Goal: Task Accomplishment & Management: Manage account settings

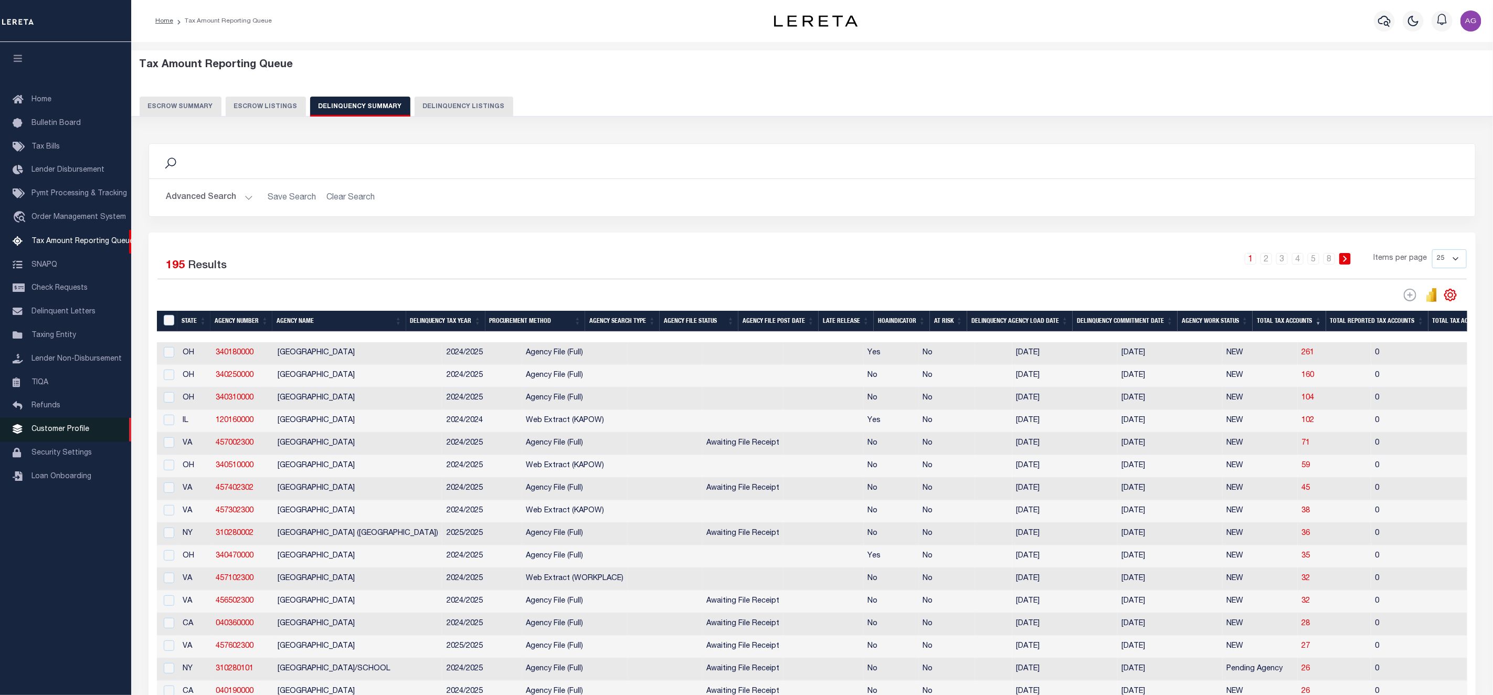
click at [68, 433] on span "Customer Profile" at bounding box center [60, 429] width 58 height 7
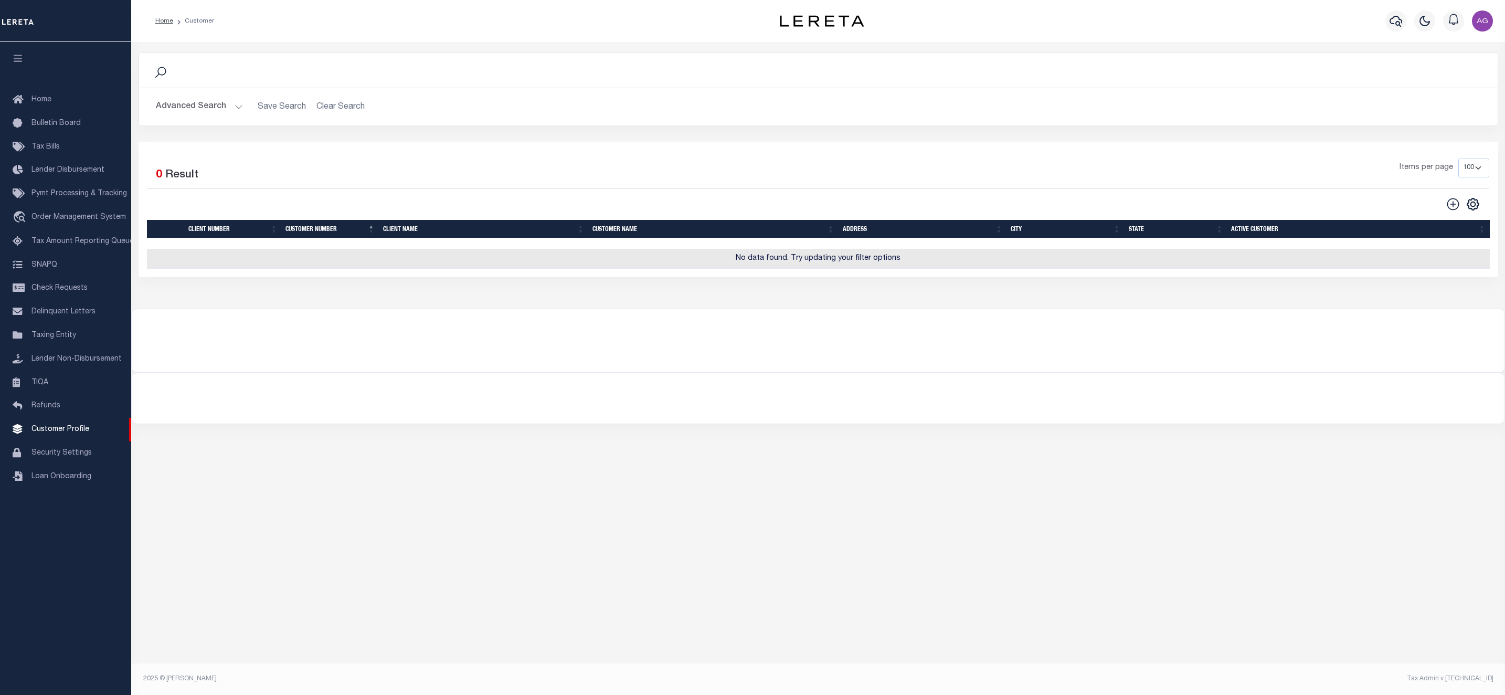
click at [219, 109] on button "Advanced Search" at bounding box center [199, 107] width 87 height 20
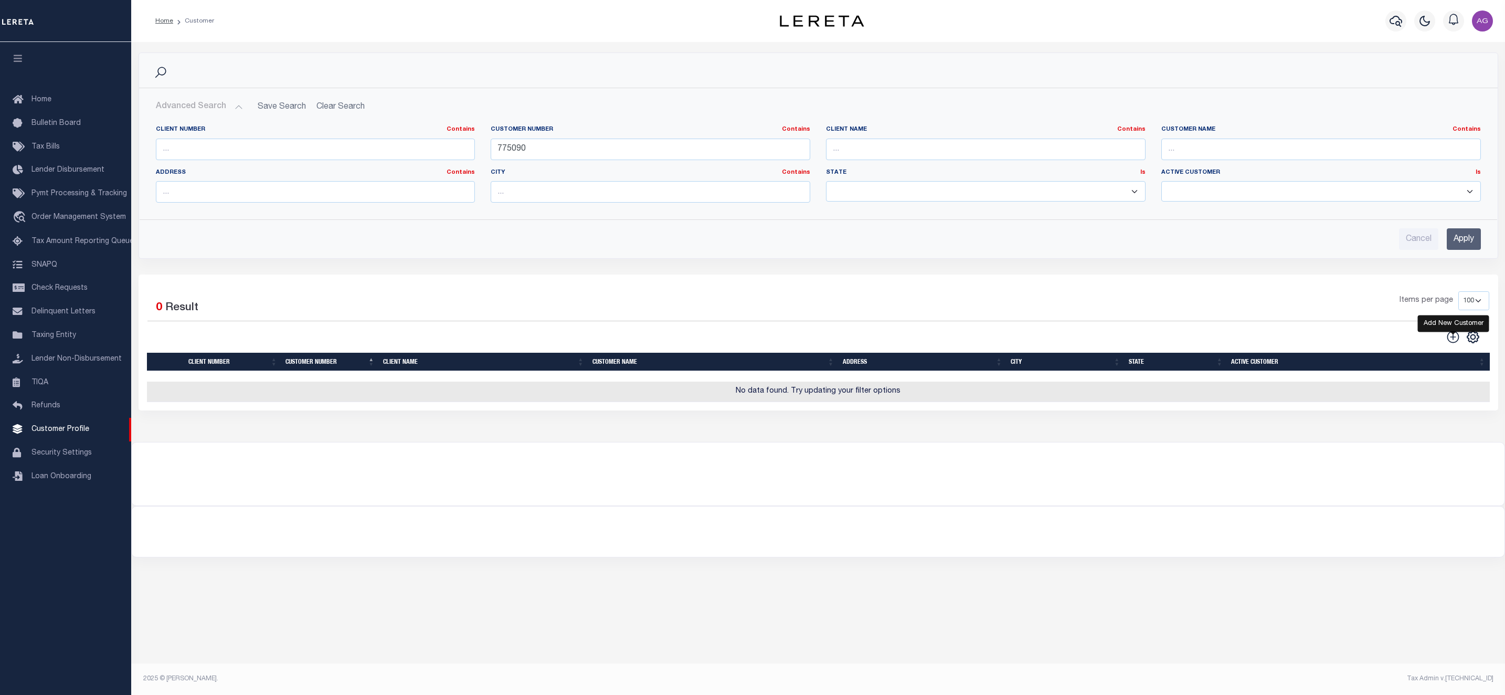
click at [1453, 344] on icon at bounding box center [1454, 337] width 14 height 14
type input "0"
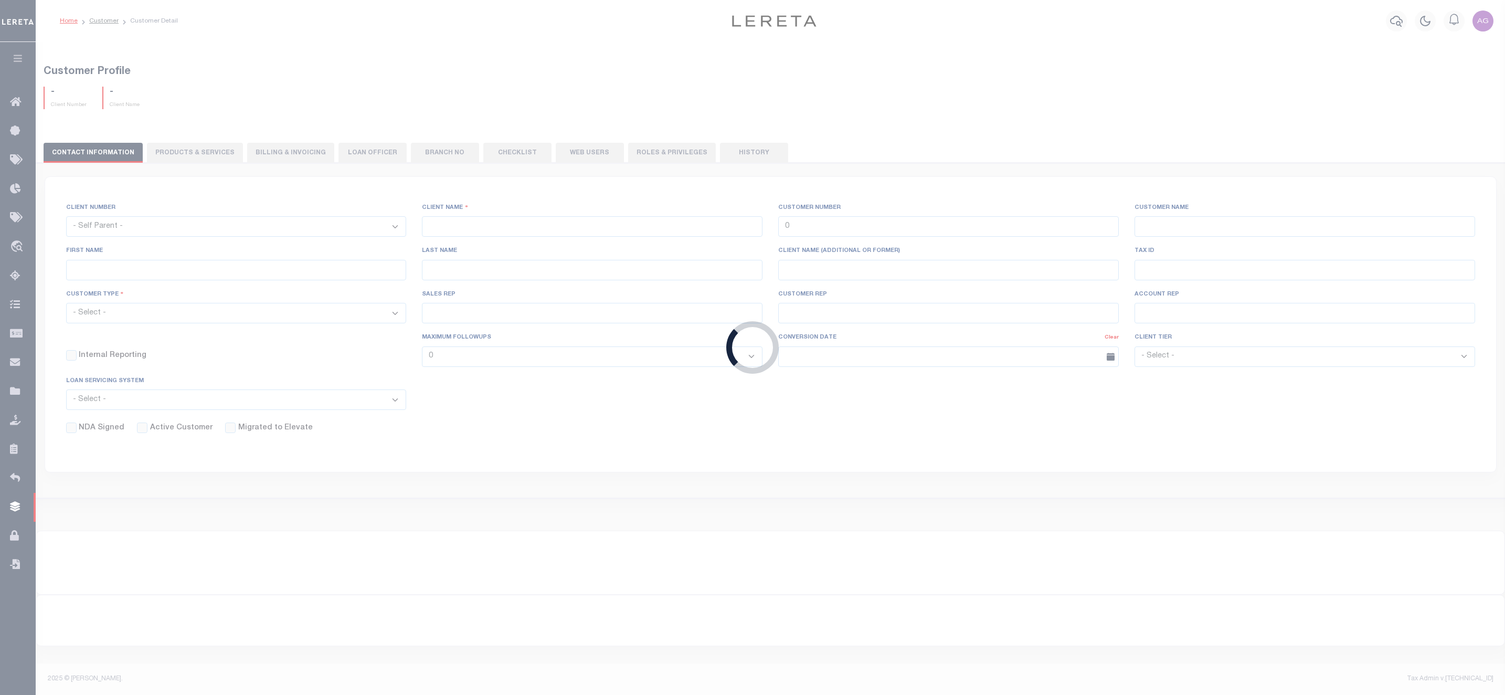
checkbox input "false"
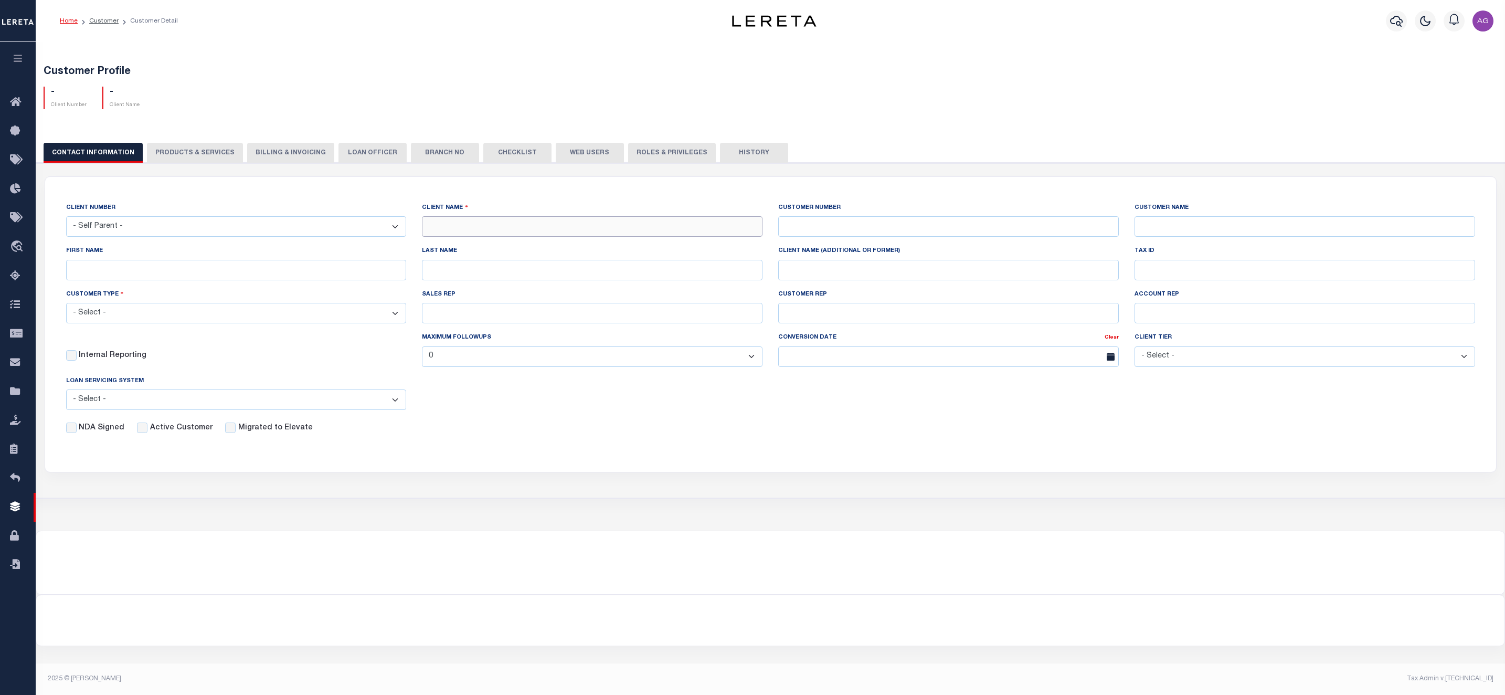
click at [460, 233] on input "text" at bounding box center [592, 226] width 341 height 20
type input "AgustinADLQBank"
click at [852, 227] on input "text" at bounding box center [948, 226] width 341 height 20
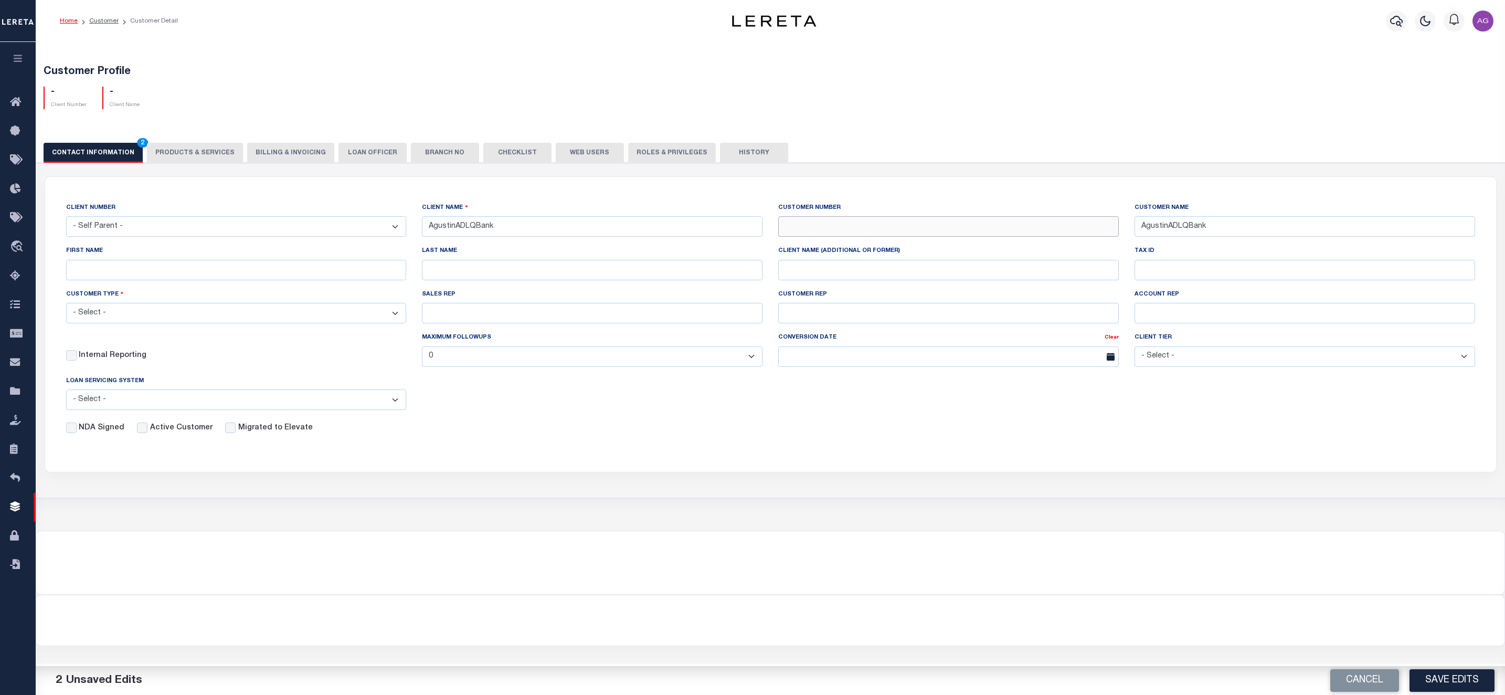
type input "775090"
click at [574, 416] on div "CLIENT NUMBER - Self Parent - 1011 1012 1013 1014 1016 1017 1018 1019 1035 1036…" at bounding box center [770, 318] width 1425 height 232
click at [329, 403] on select "- Select - Jack Henry Silverlake FICS Fiserv MSP Other" at bounding box center [236, 399] width 341 height 20
click at [142, 433] on input "Active Customer" at bounding box center [142, 428] width 10 height 10
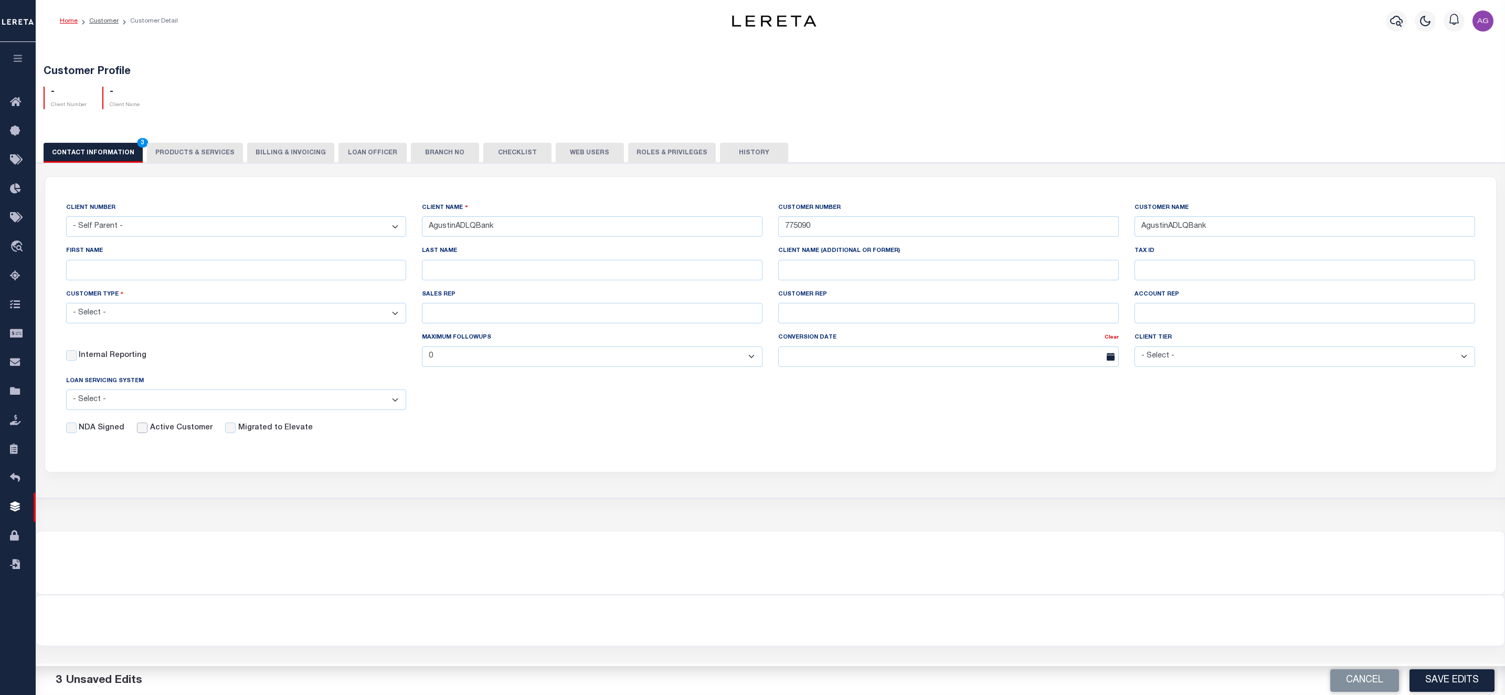
checkbox input "true"
click at [1449, 674] on button "Save Edits" at bounding box center [1452, 680] width 85 height 23
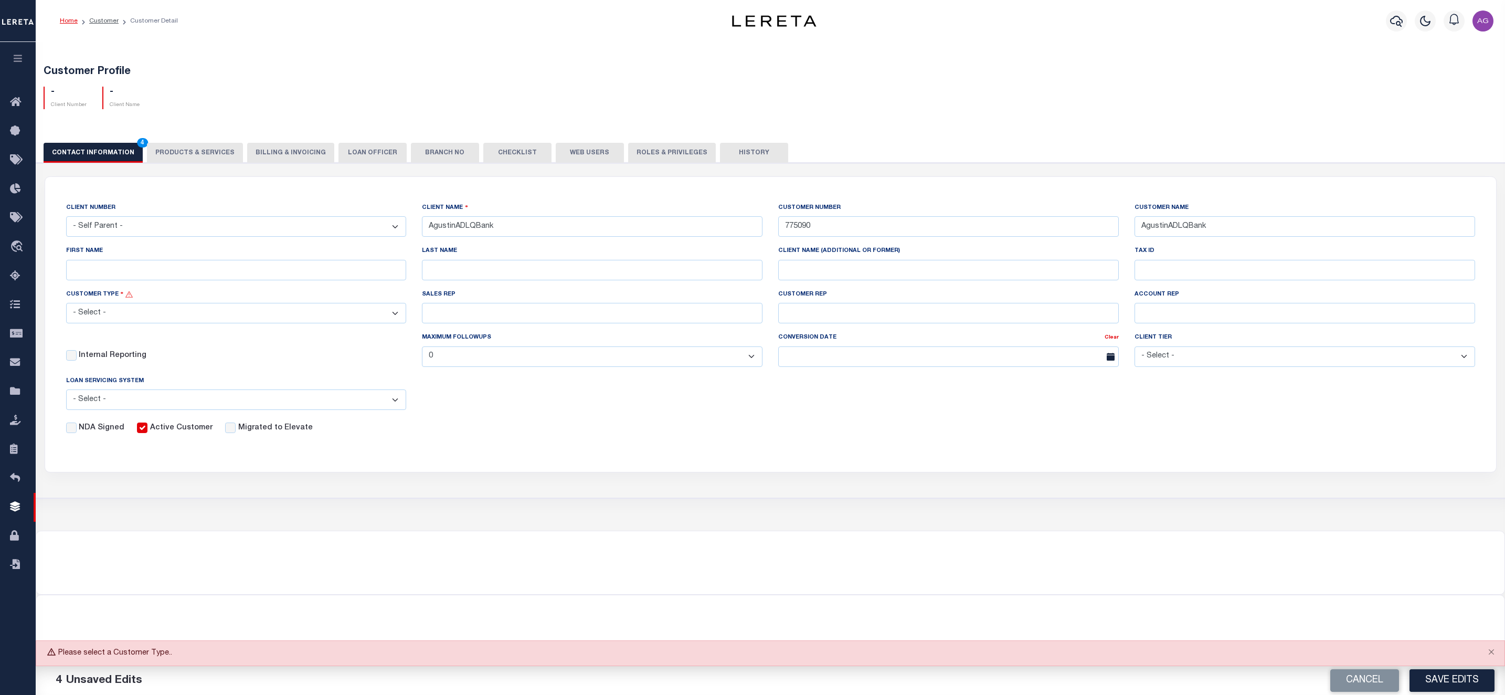
click at [183, 313] on select "- Select - Residential Commercial Mixed Portfolio" at bounding box center [236, 313] width 341 height 20
select select "Mixed Portfolio"
click at [66, 307] on select "- Select - Residential Commercial Mixed Portfolio" at bounding box center [236, 313] width 341 height 20
click at [1459, 678] on button "Save Edits" at bounding box center [1452, 680] width 85 height 23
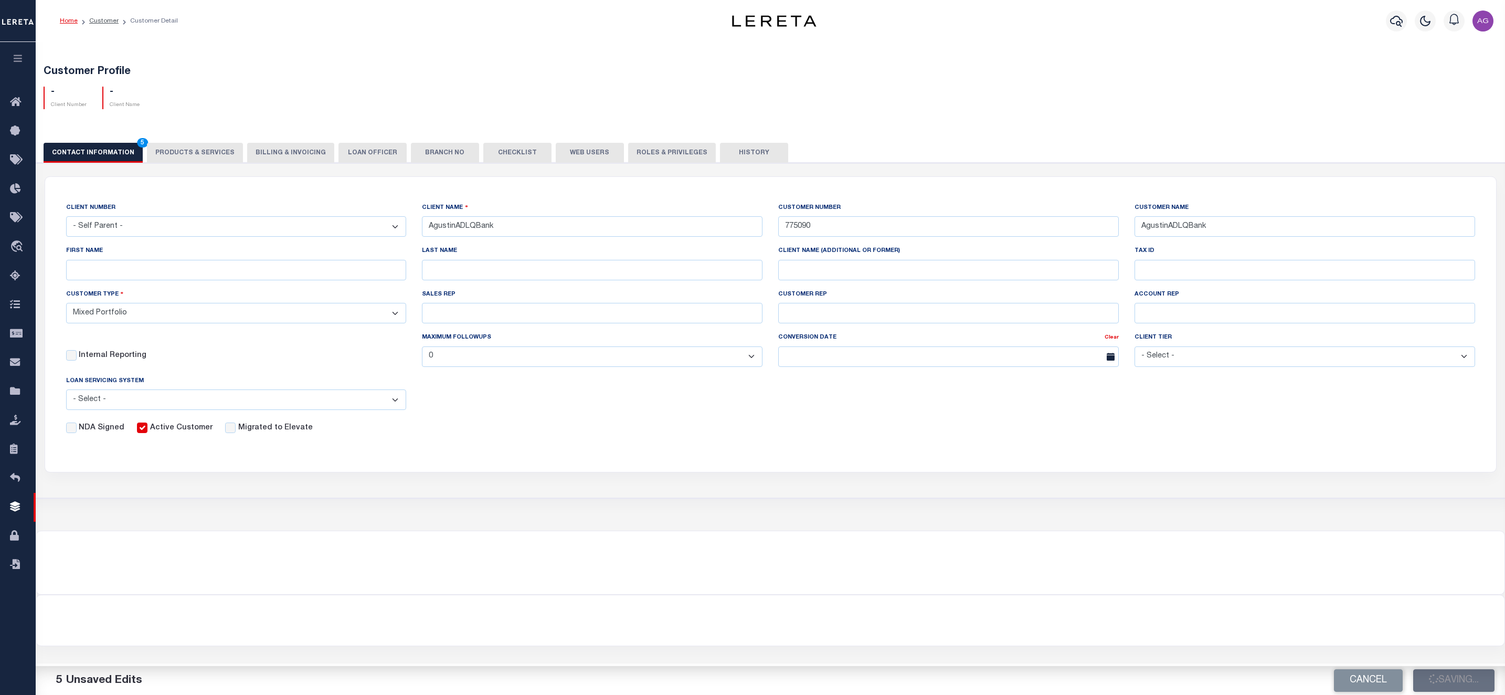
select select
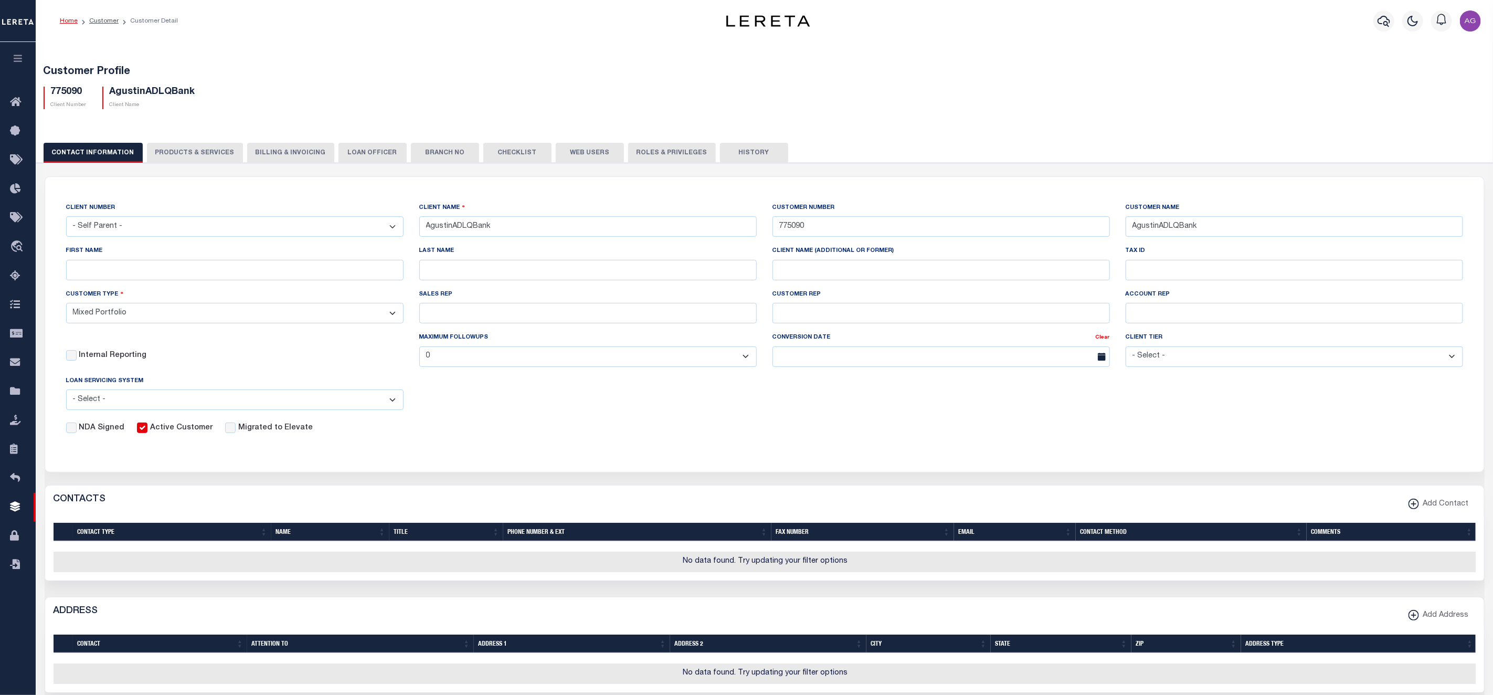
click at [181, 150] on button "PRODUCTS & SERVICES" at bounding box center [195, 153] width 96 height 20
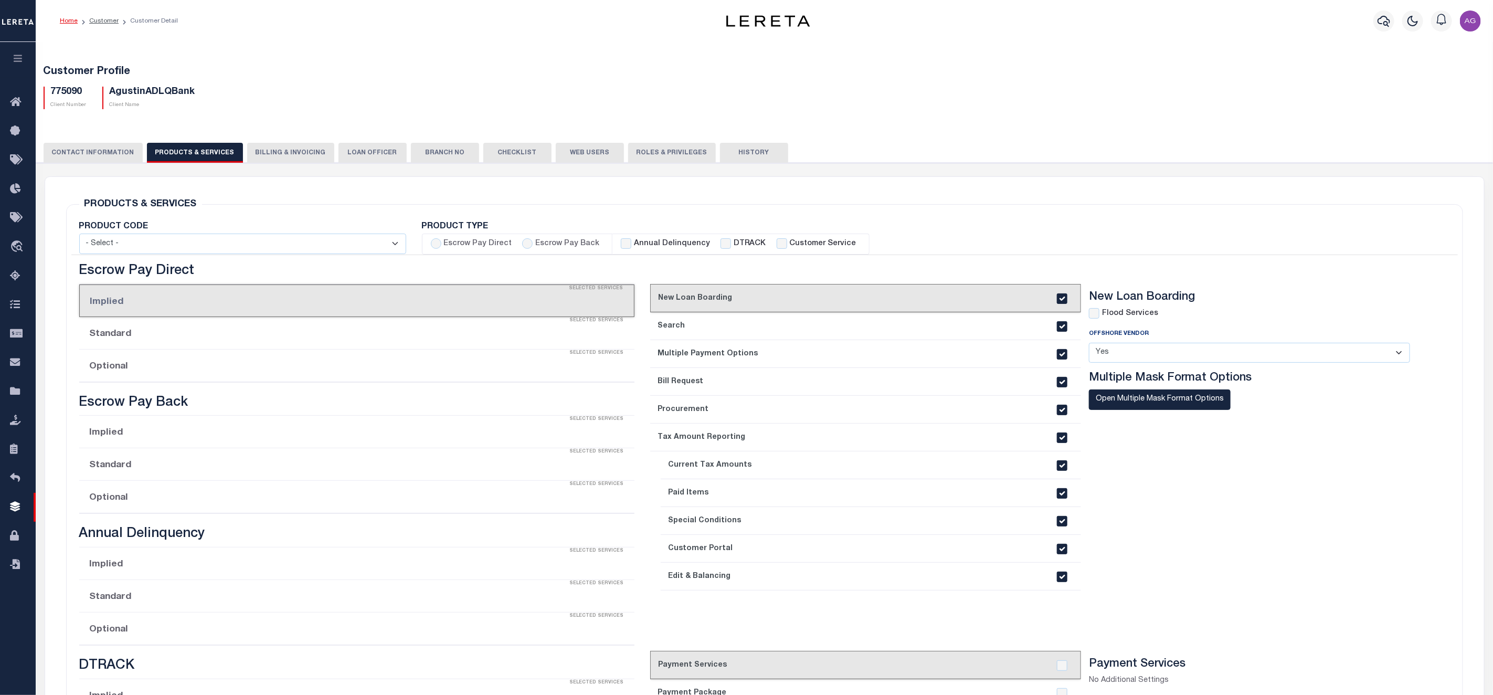
checkbox input "true"
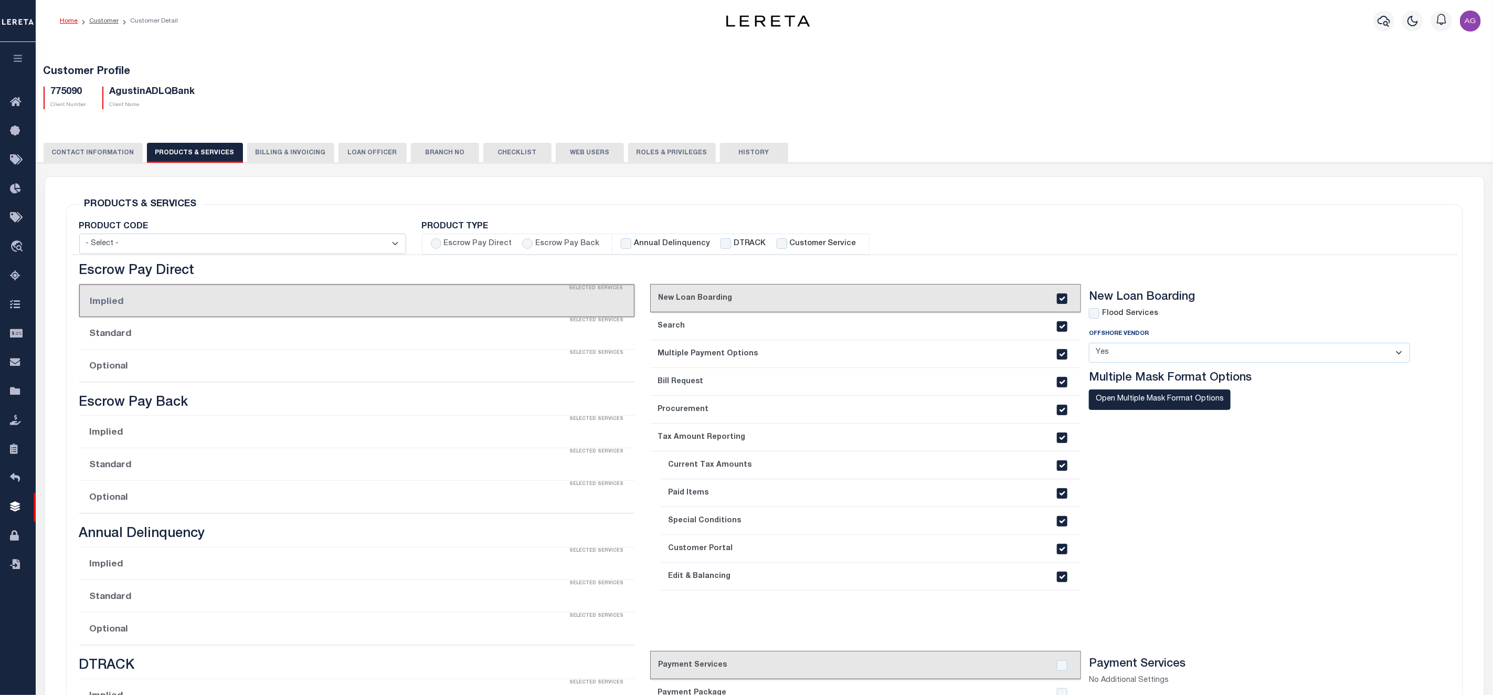
checkbox input "true"
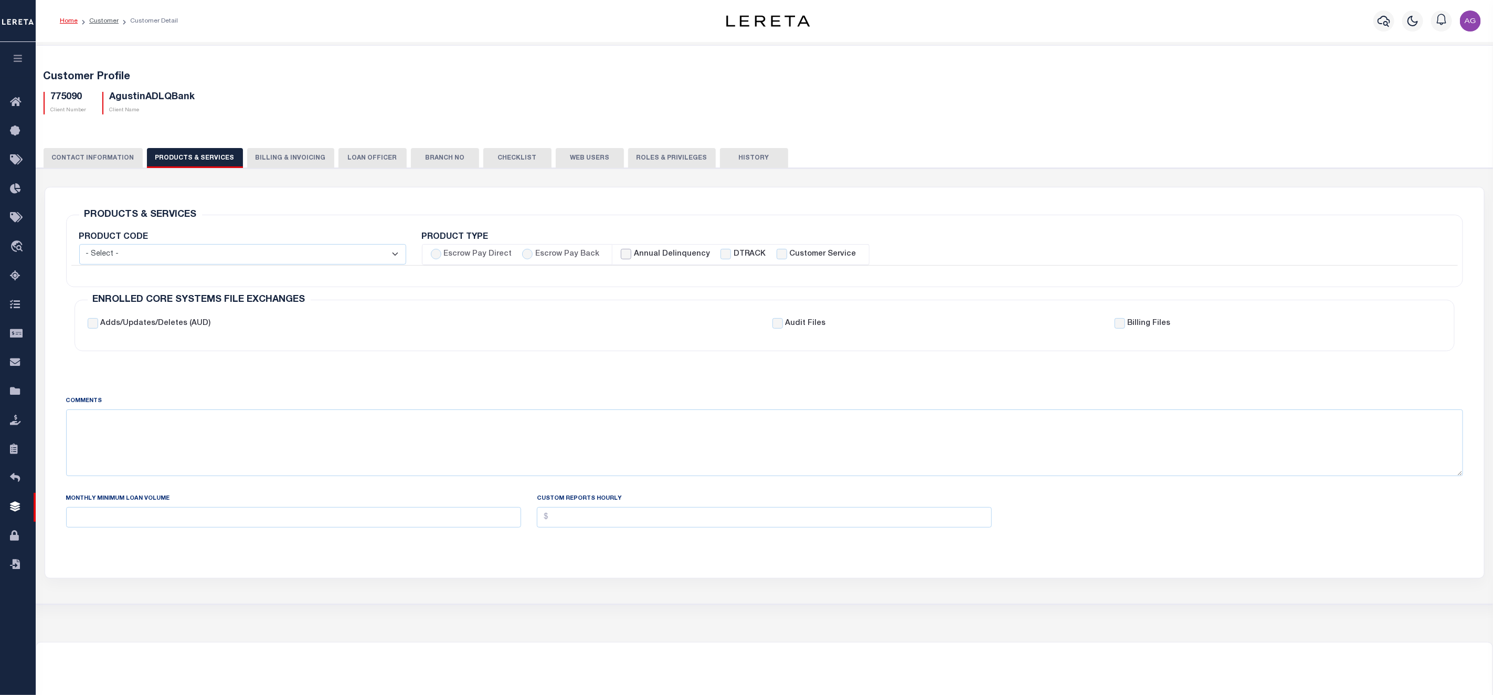
click at [624, 254] on input "Annual Delinquency" at bounding box center [626, 254] width 10 height 10
checkbox input "true"
checkbox input "false"
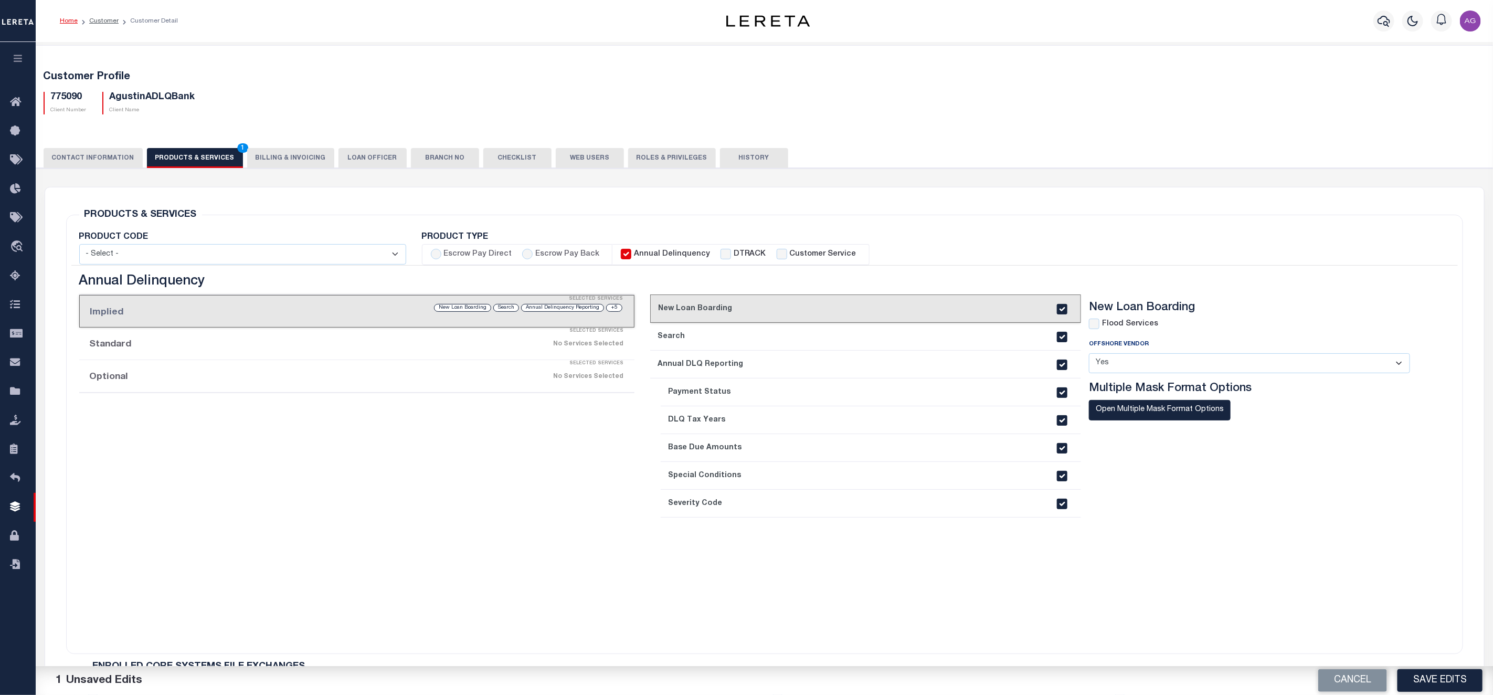
click at [454, 367] on div "Selected Services" at bounding box center [367, 363] width 555 height 21
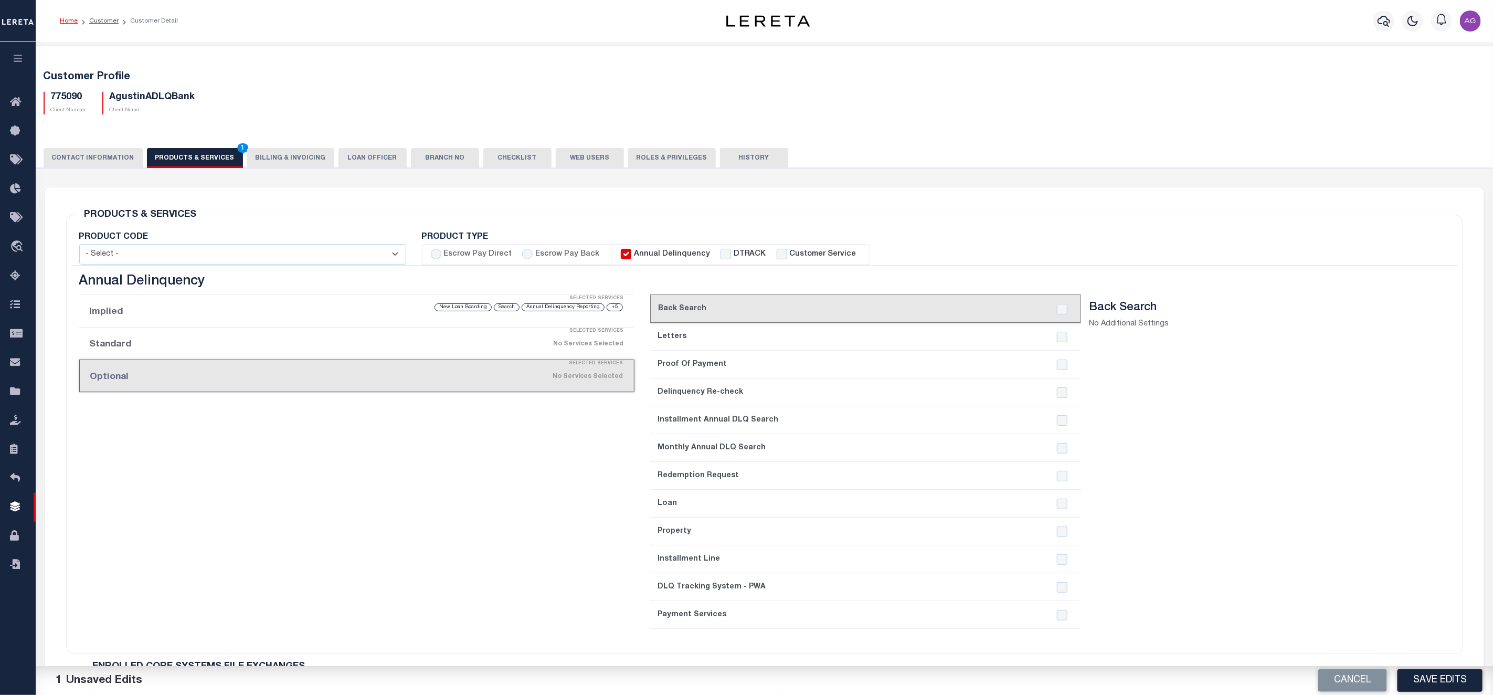
click at [454, 342] on div "Selected Services" at bounding box center [367, 331] width 555 height 21
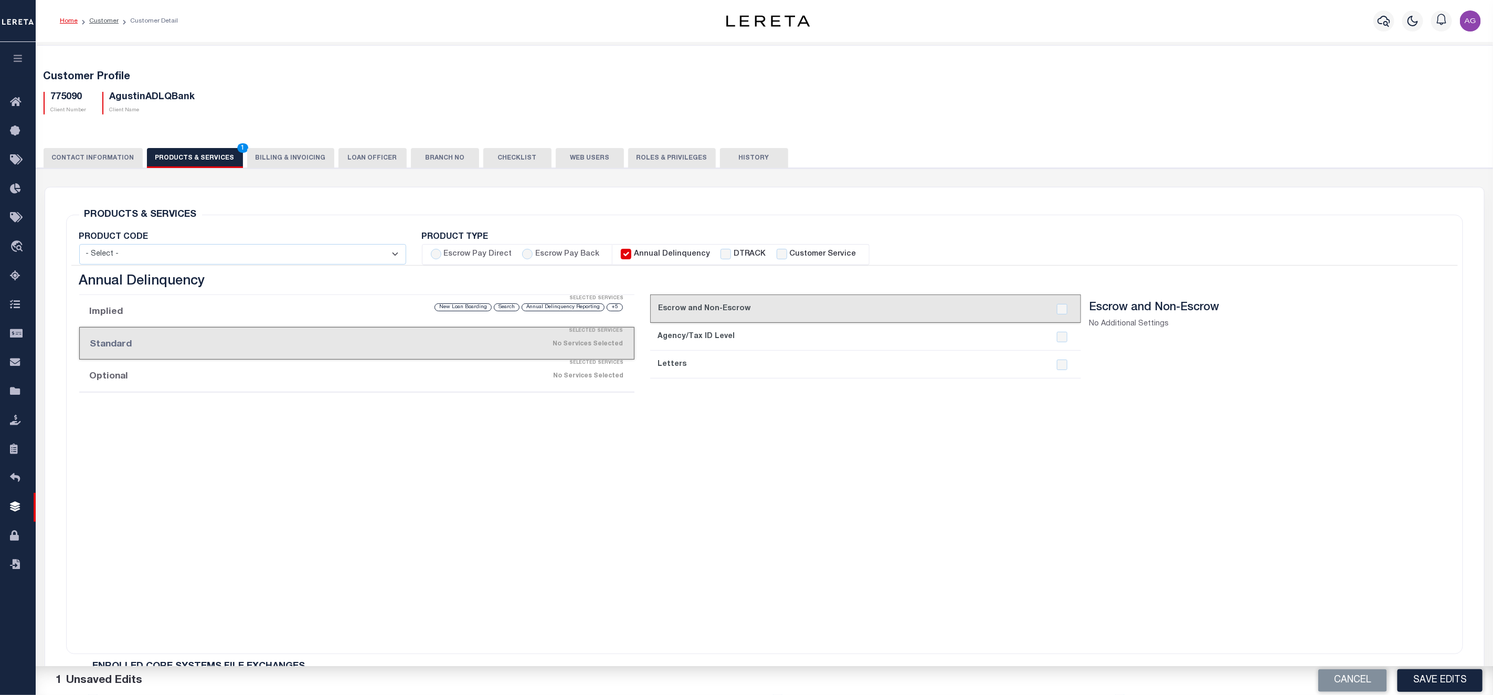
click at [350, 312] on div "+5 Annual Delinquency Reporting Search New Loan Boarding" at bounding box center [423, 307] width 401 height 10
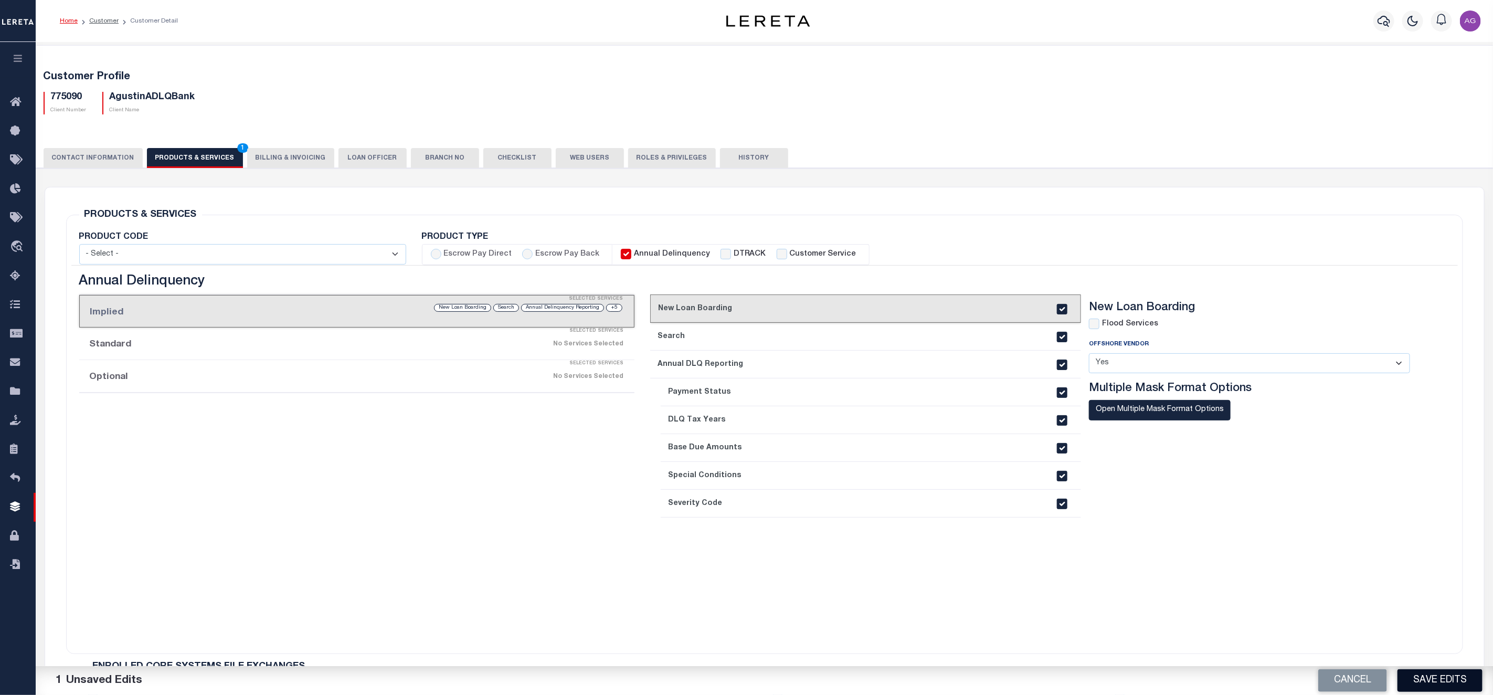
click at [1420, 684] on button "Save Edits" at bounding box center [1440, 680] width 85 height 23
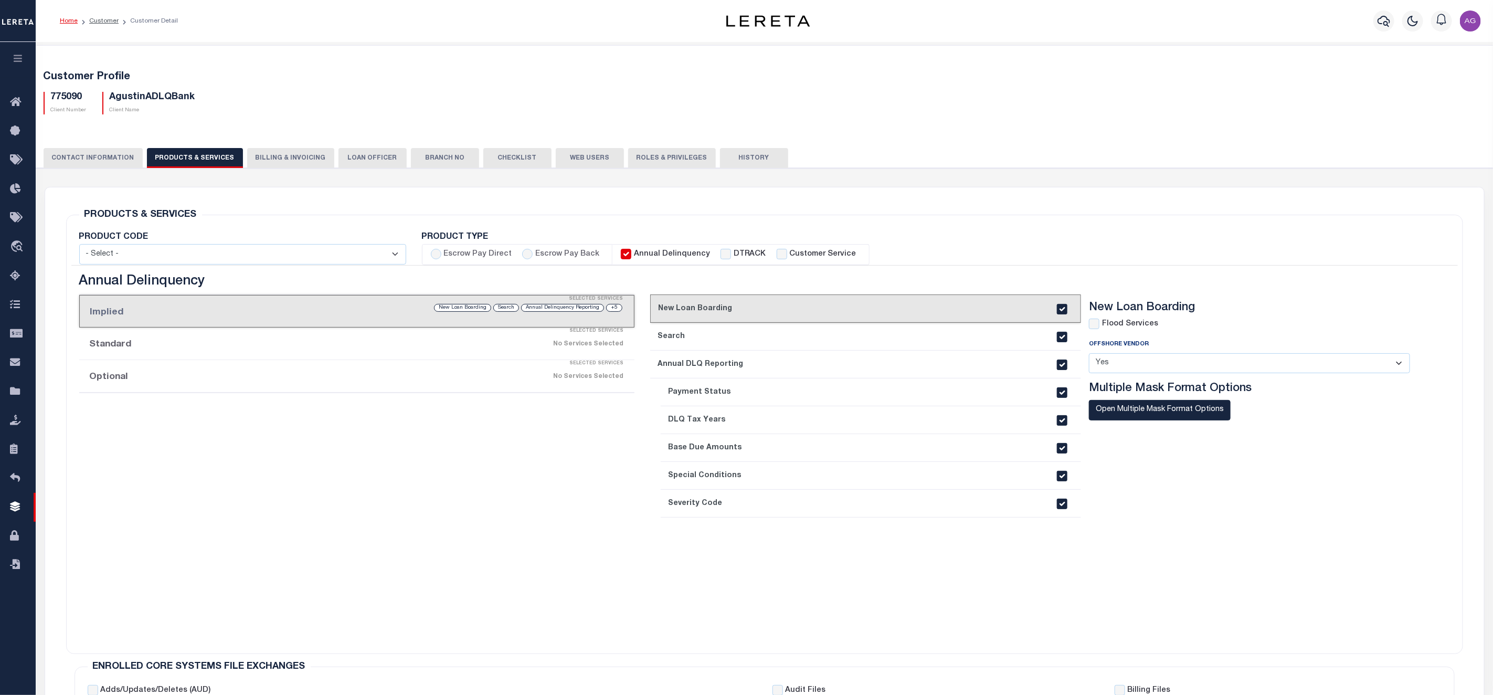
click at [352, 155] on button "LOAN OFFICER" at bounding box center [373, 158] width 68 height 20
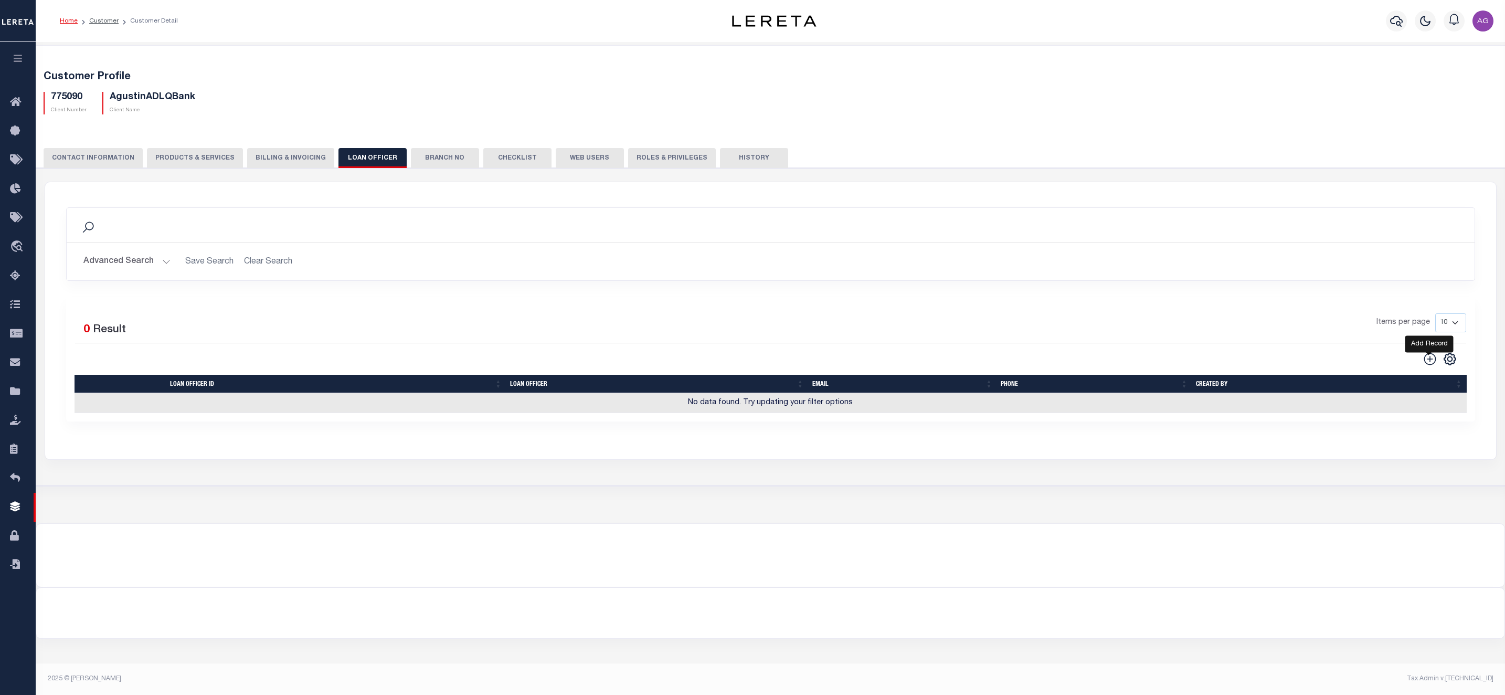
click at [1430, 364] on icon at bounding box center [1430, 359] width 12 height 12
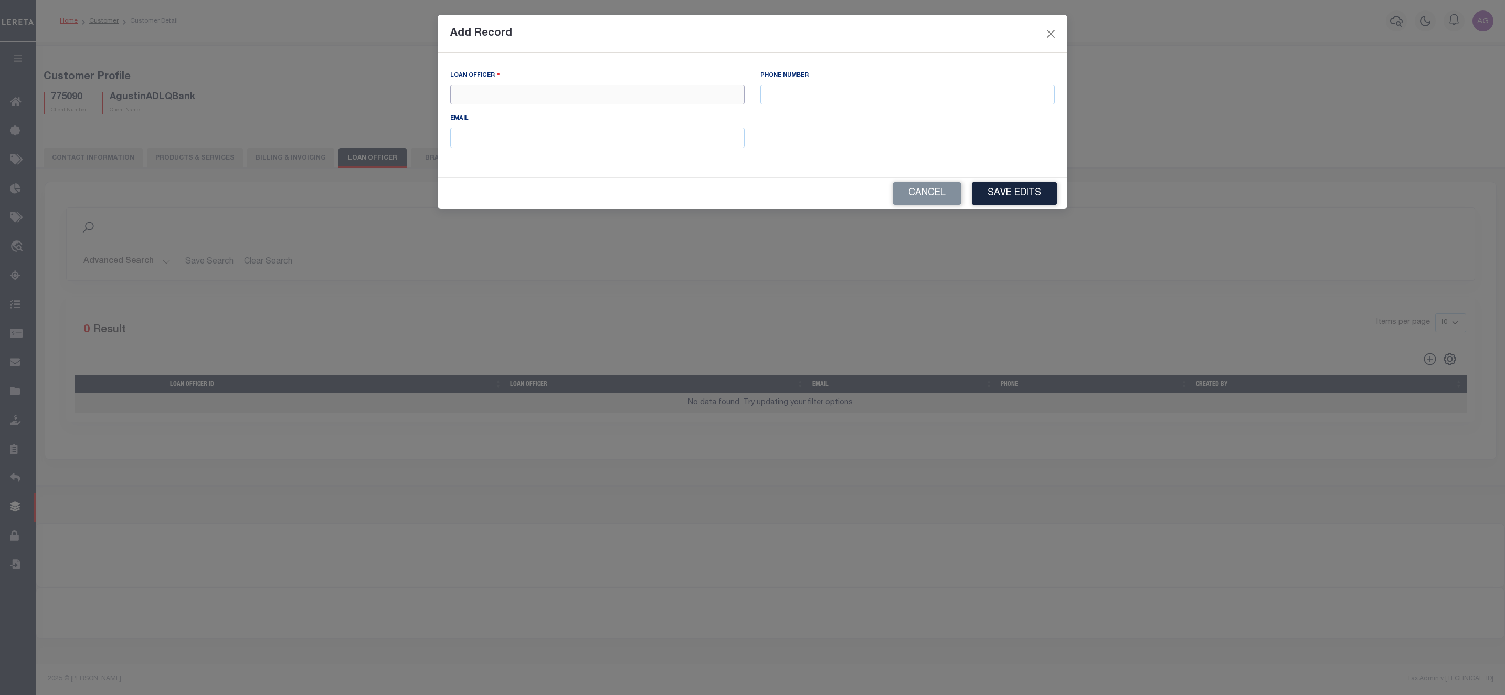
click at [502, 96] on input "text" at bounding box center [597, 95] width 294 height 20
type input "[PERSON_NAME]"
click at [1025, 188] on button "Save Edits" at bounding box center [1014, 193] width 85 height 23
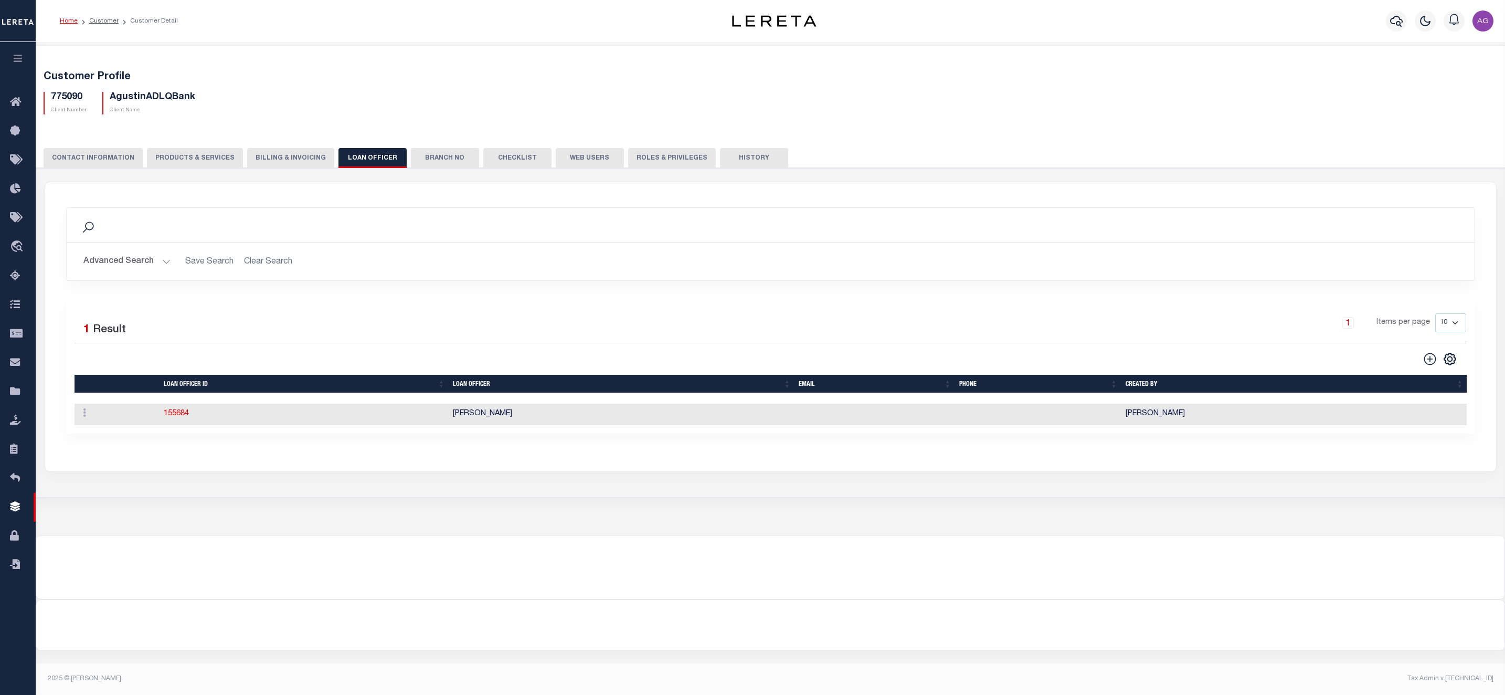
click at [642, 156] on button "Roles & Privileges" at bounding box center [672, 158] width 88 height 20
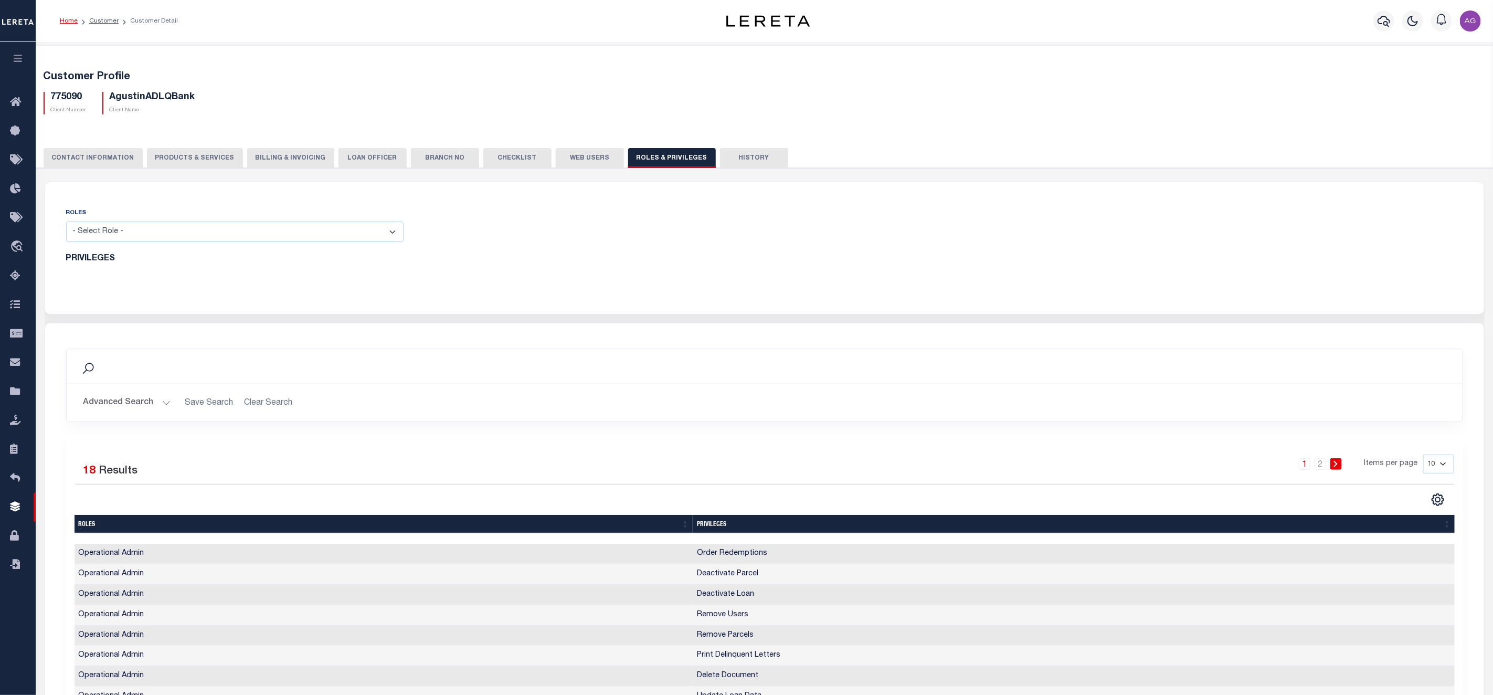
click at [561, 159] on button "Web Users" at bounding box center [590, 158] width 68 height 20
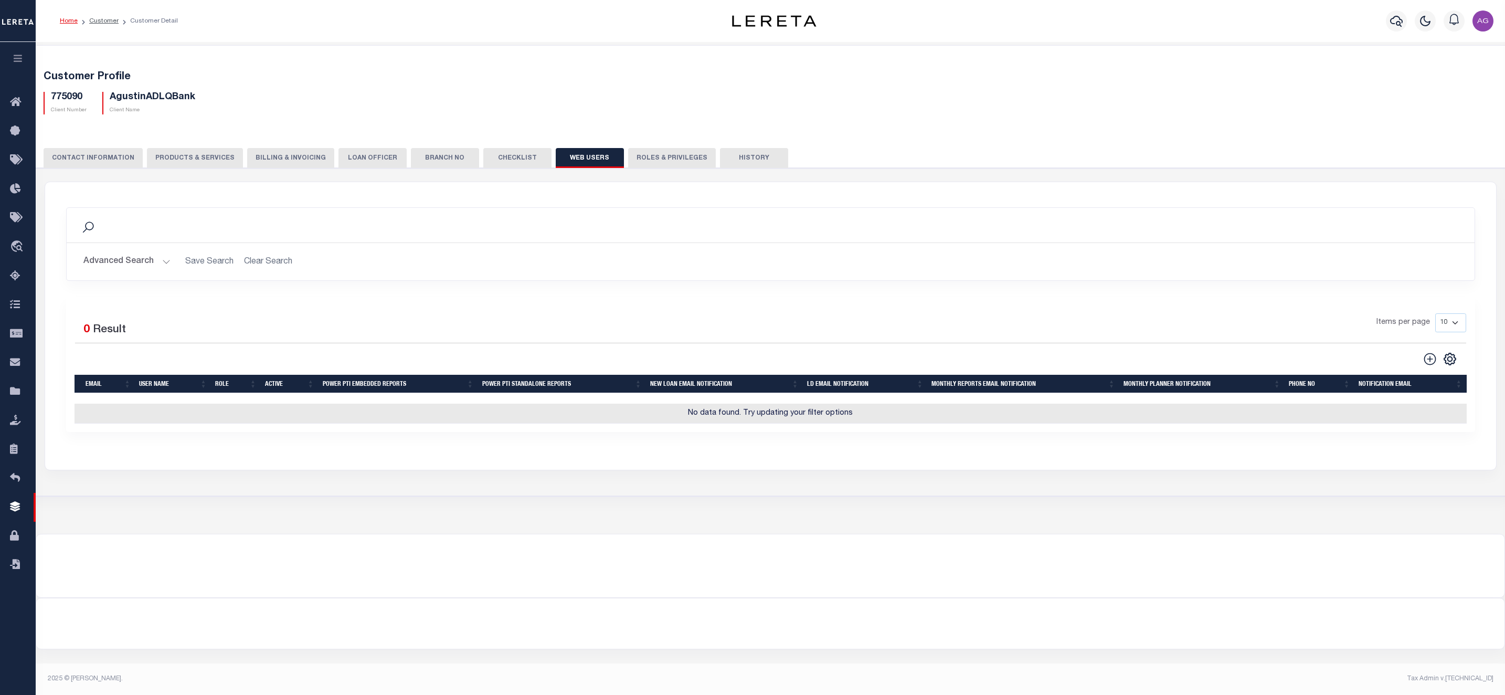
click at [508, 162] on button "Checklist" at bounding box center [517, 158] width 68 height 20
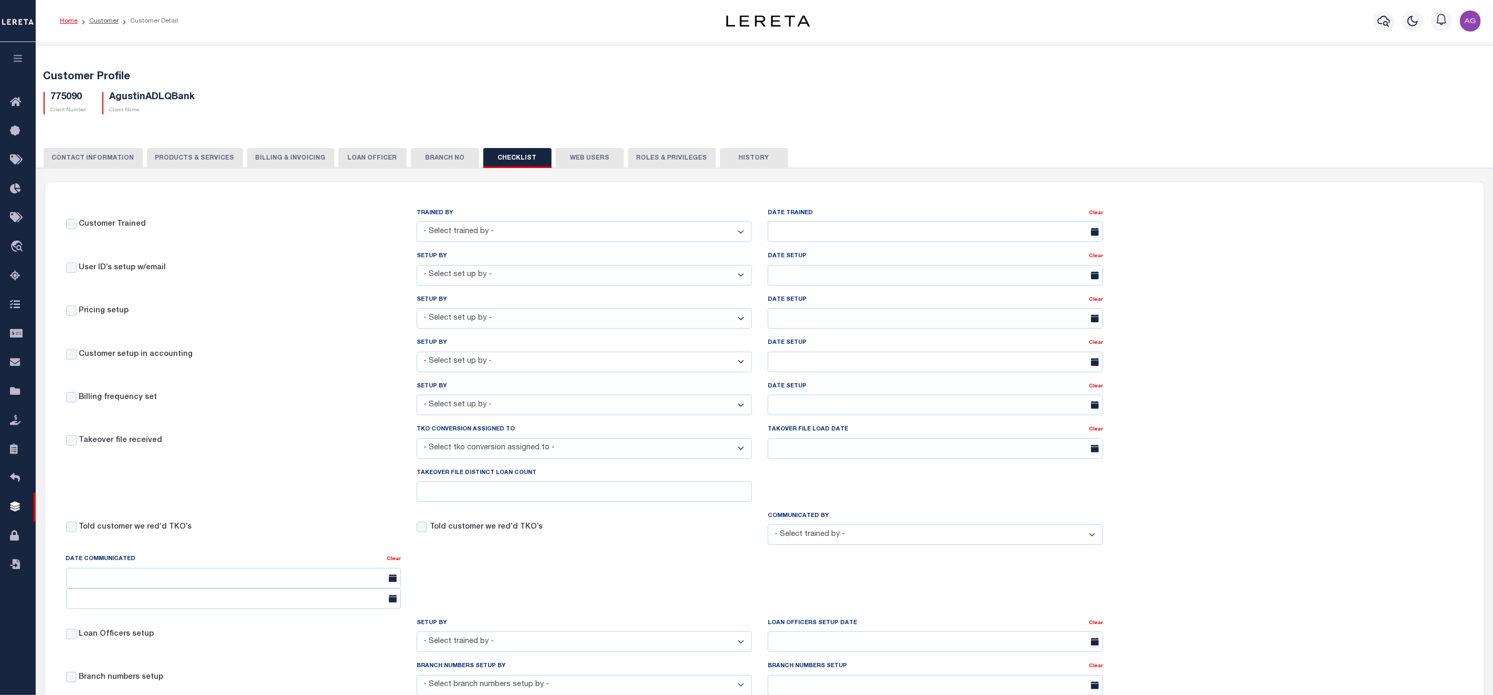
click at [438, 161] on button "Branch No" at bounding box center [445, 158] width 68 height 20
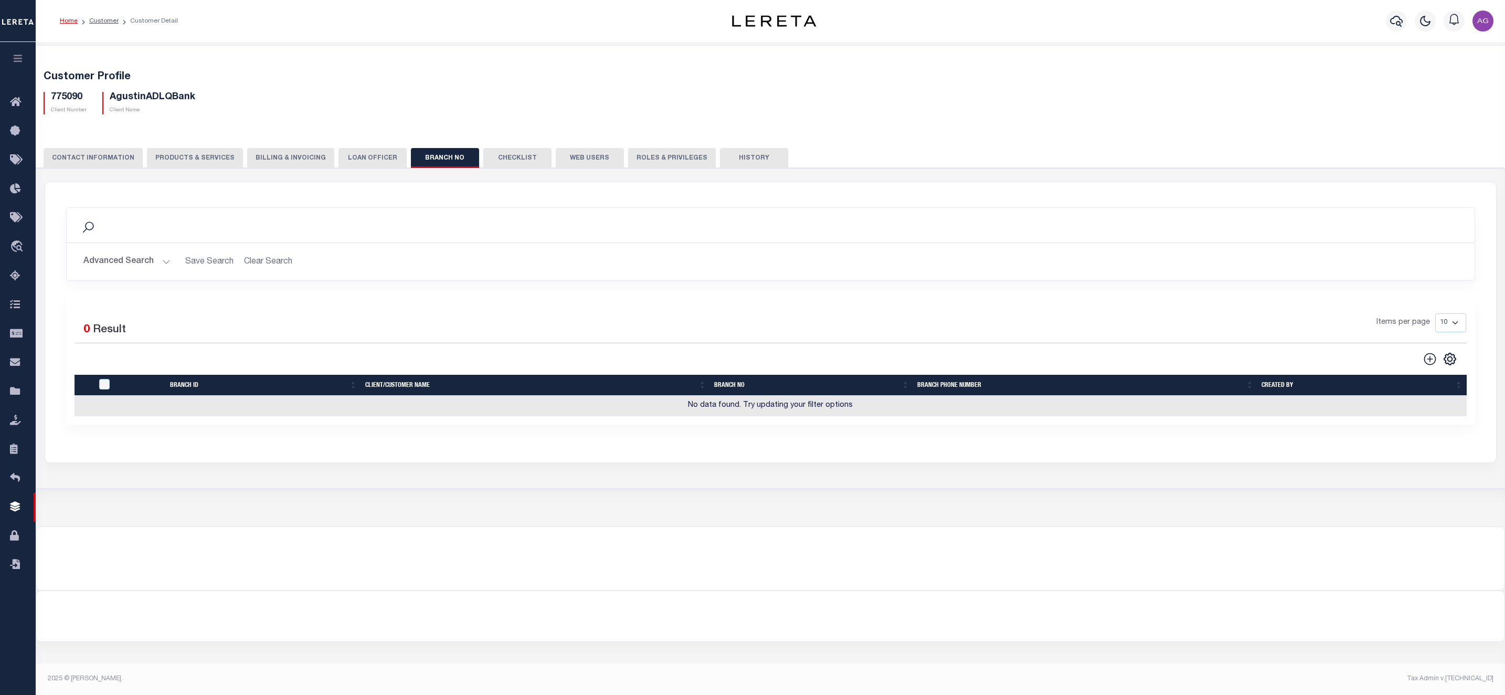
click at [93, 161] on button "CONTACT INFORMATION" at bounding box center [93, 158] width 99 height 20
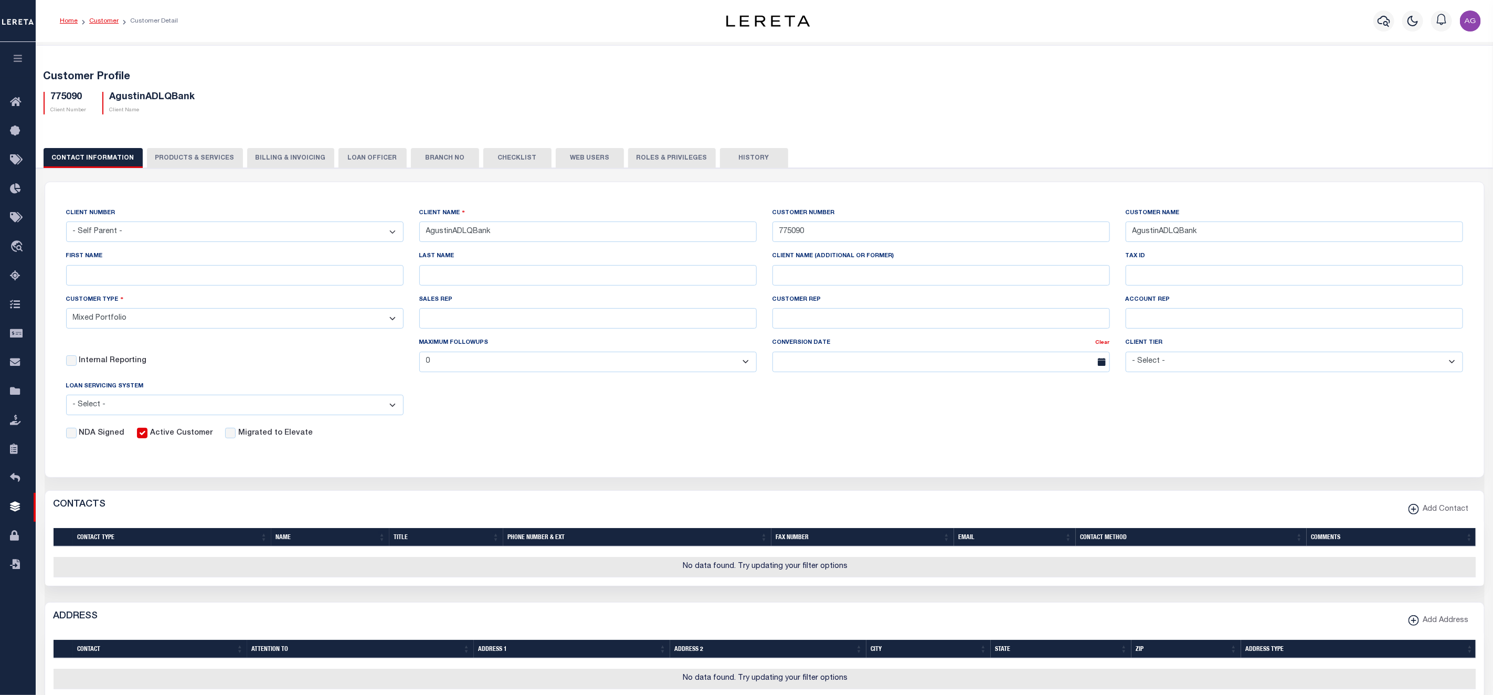
click at [104, 21] on link "Customer" at bounding box center [103, 21] width 29 height 6
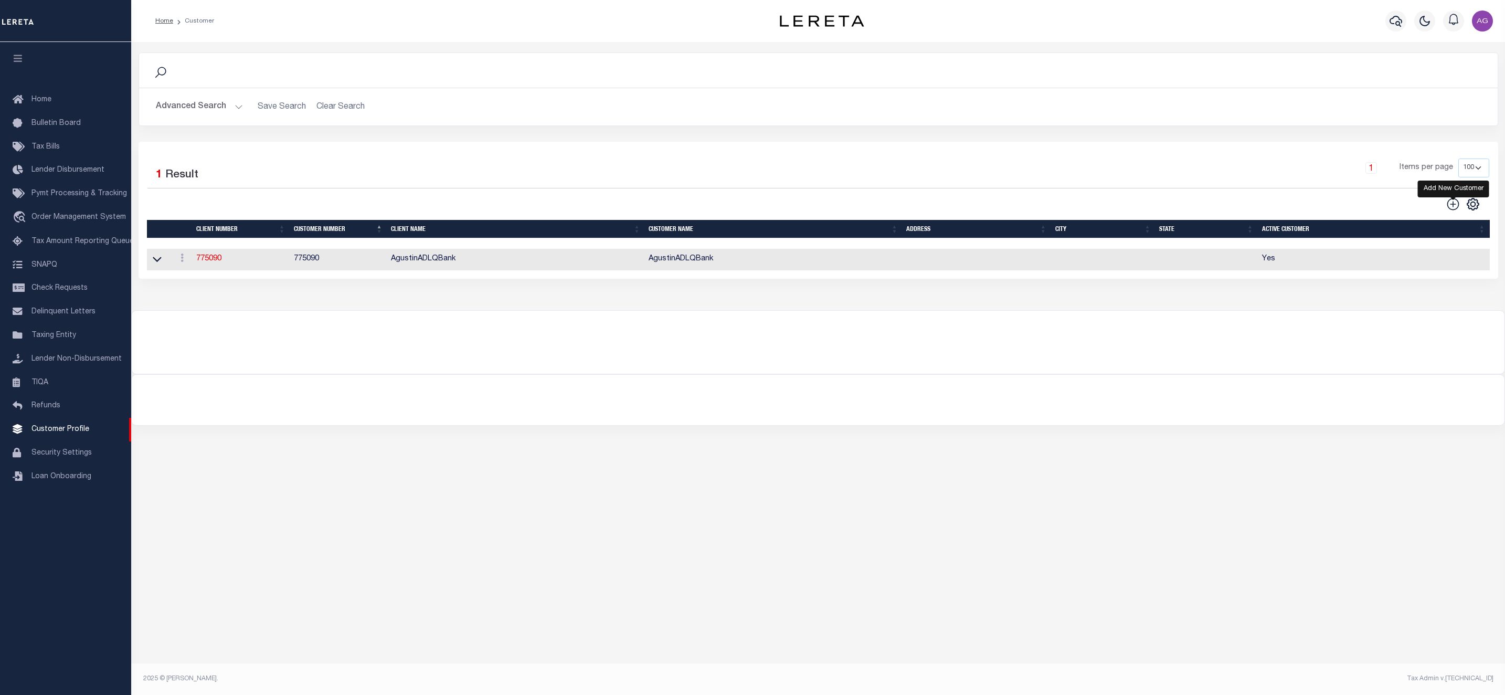
click at [1451, 206] on icon at bounding box center [1454, 204] width 14 height 14
type input "0"
checkbox input "false"
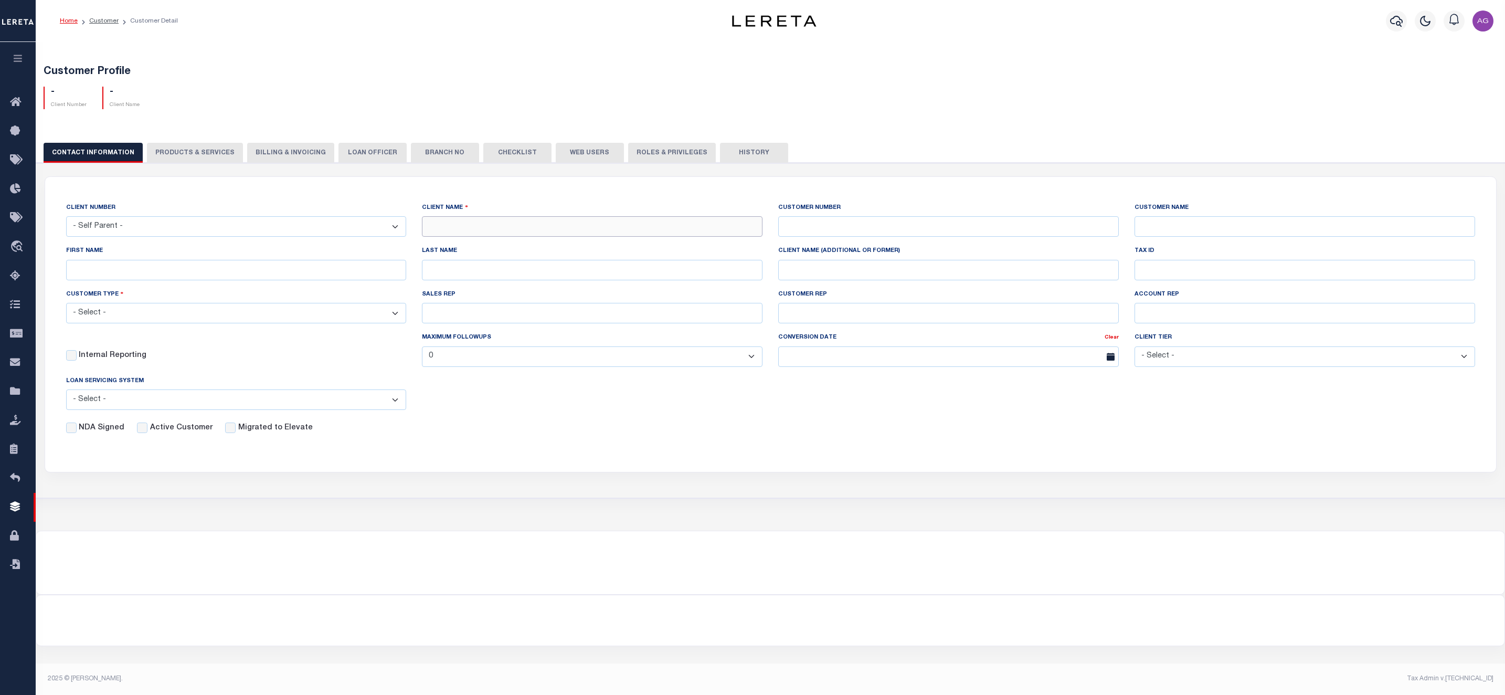
click at [550, 223] on input "text" at bounding box center [592, 226] width 341 height 20
type input "AgustinADLQBank"
type input "775090"
type input "AgustinADLQBank"
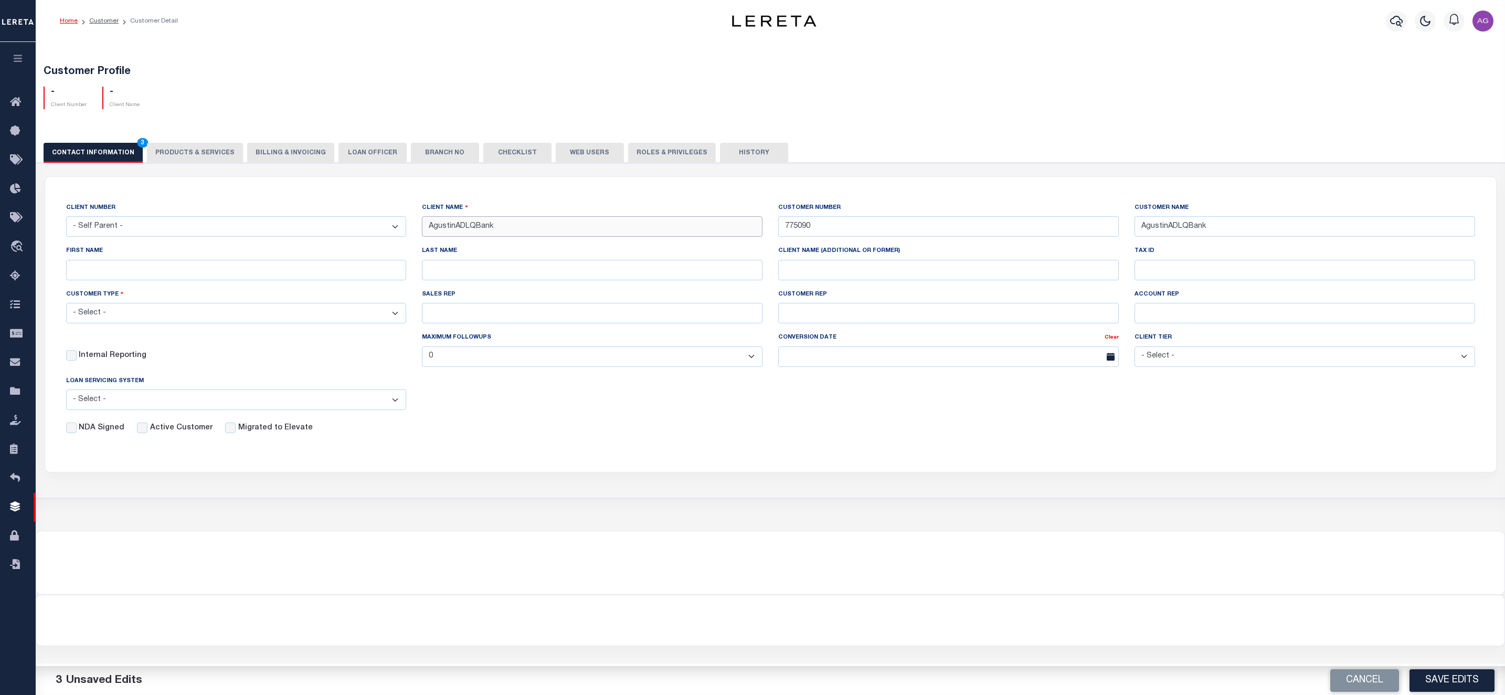
drag, startPoint x: 455, startPoint y: 232, endPoint x: 475, endPoint y: 229, distance: 19.7
click at [475, 229] on input "AgustinADLQBank" at bounding box center [592, 226] width 341 height 20
type input "AgustinDtrackBank"
drag, startPoint x: 805, startPoint y: 230, endPoint x: 819, endPoint y: 230, distance: 14.2
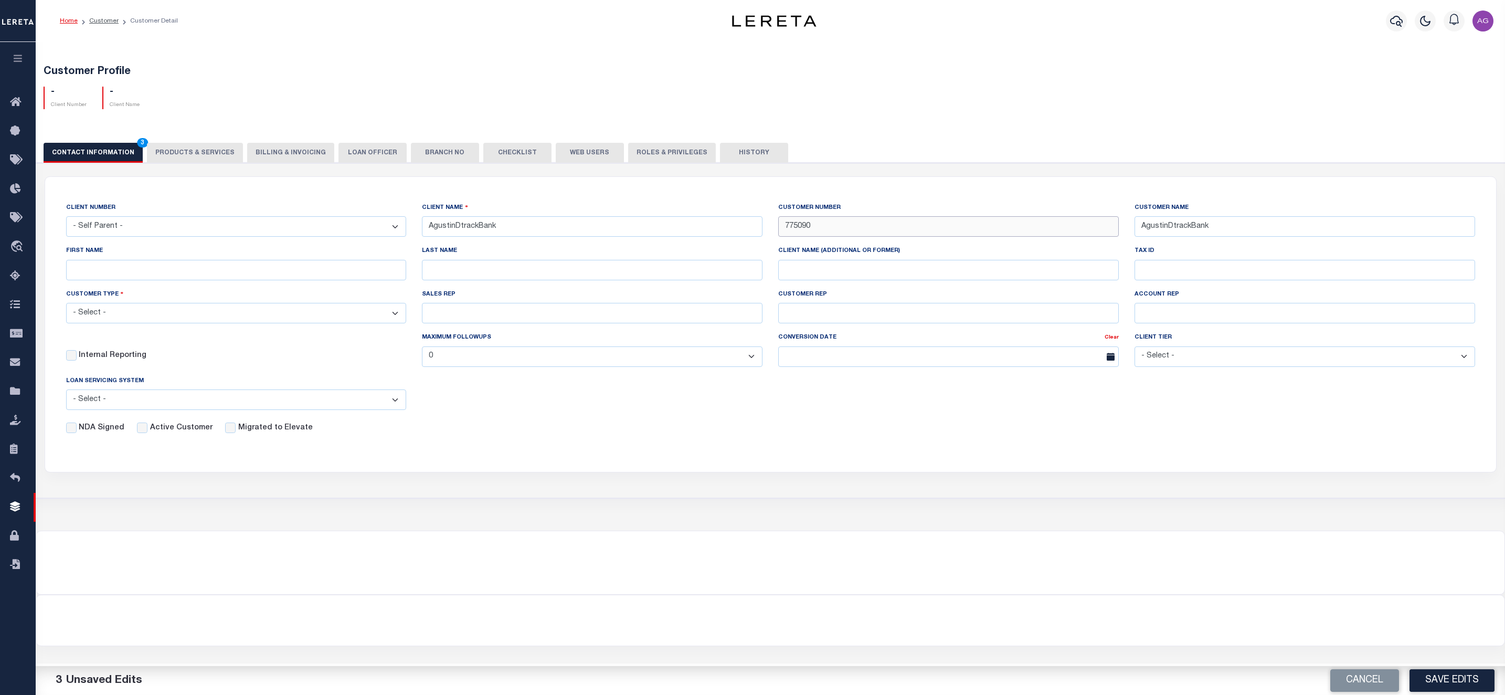
click at [819, 230] on input "775090" at bounding box center [948, 226] width 341 height 20
type input "775091"
click at [150, 321] on select "- Select - Residential Commercial Mixed Portfolio" at bounding box center [236, 313] width 341 height 20
select select "Mixed Portfolio"
click at [66, 307] on select "- Select - Residential Commercial Mixed Portfolio" at bounding box center [236, 313] width 341 height 20
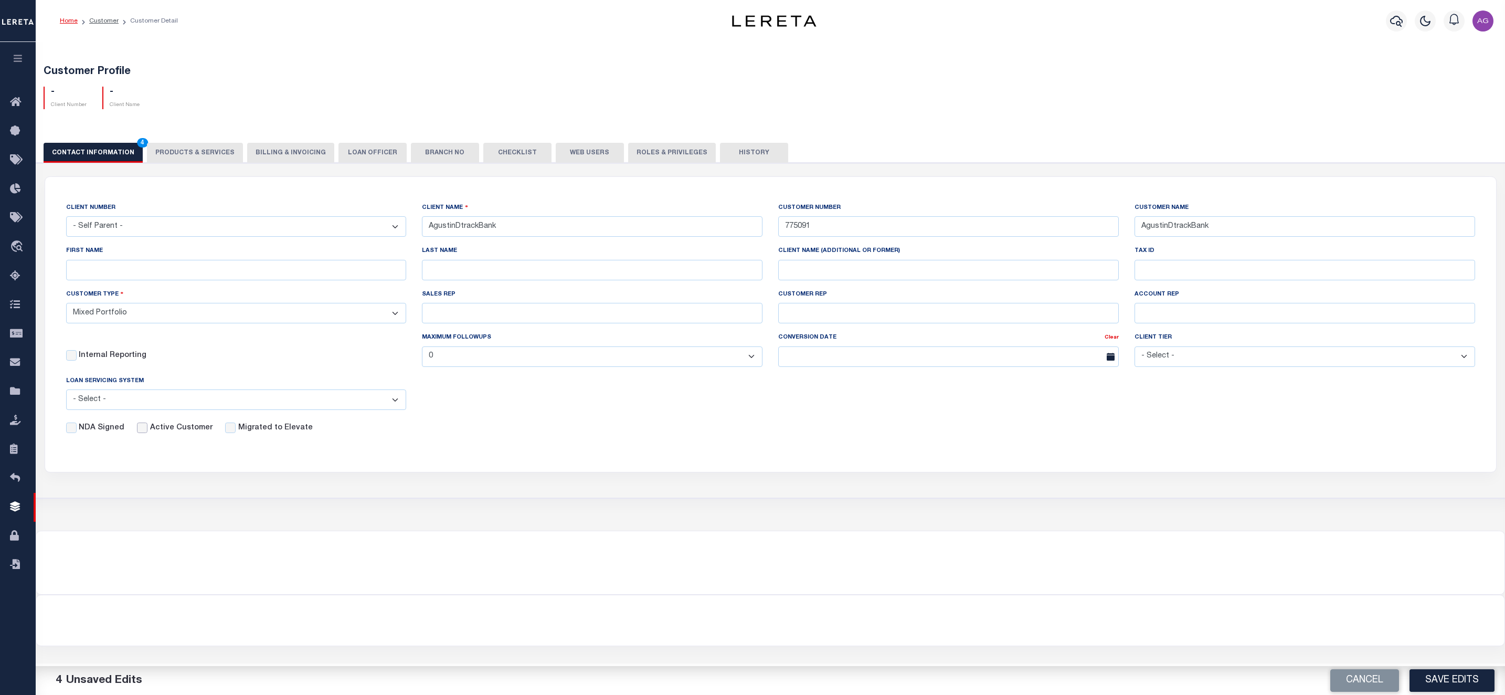
click at [137, 433] on input "Active Customer" at bounding box center [142, 428] width 10 height 10
checkbox input "true"
click at [1470, 676] on button "Save Edits" at bounding box center [1452, 680] width 85 height 23
select select
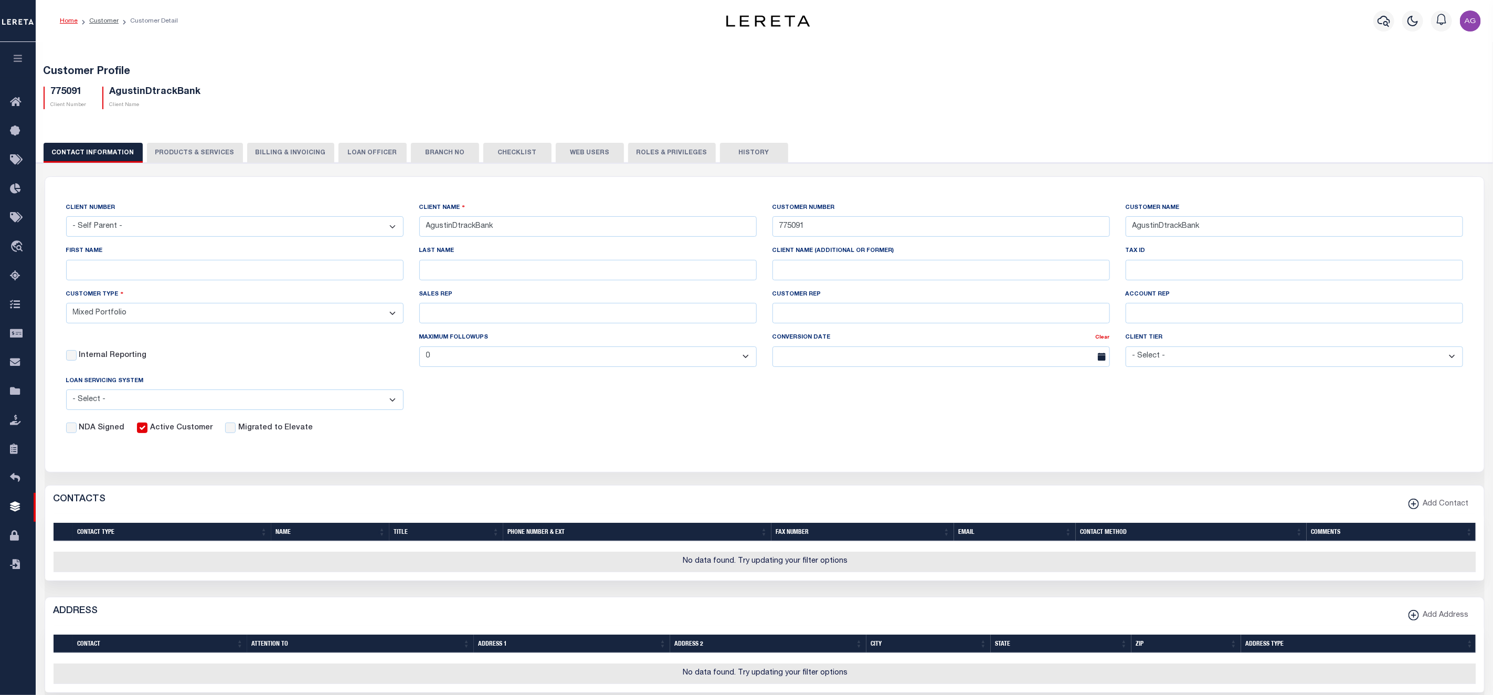
click at [180, 154] on button "PRODUCTS & SERVICES" at bounding box center [195, 153] width 96 height 20
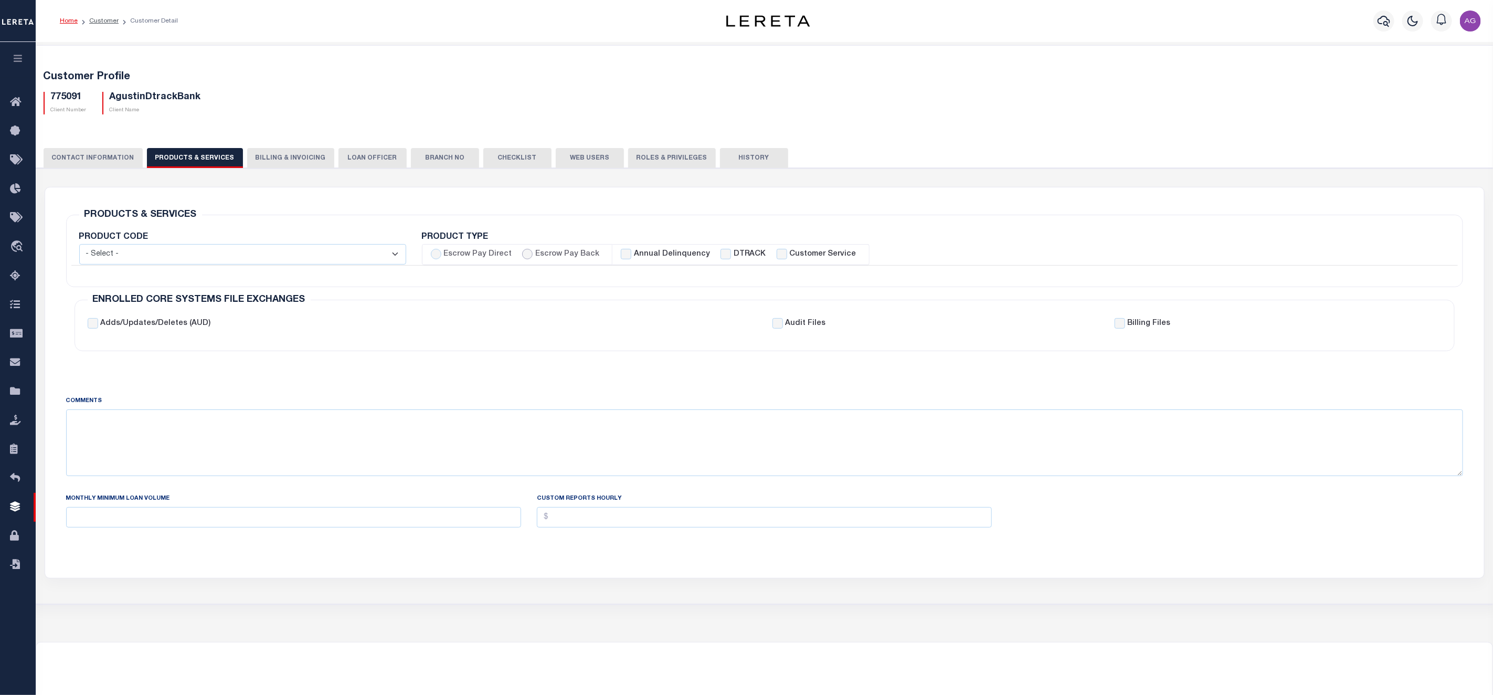
click at [528, 255] on input "Escrow Pay Back" at bounding box center [527, 254] width 10 height 10
radio input "true"
checkbox input "true"
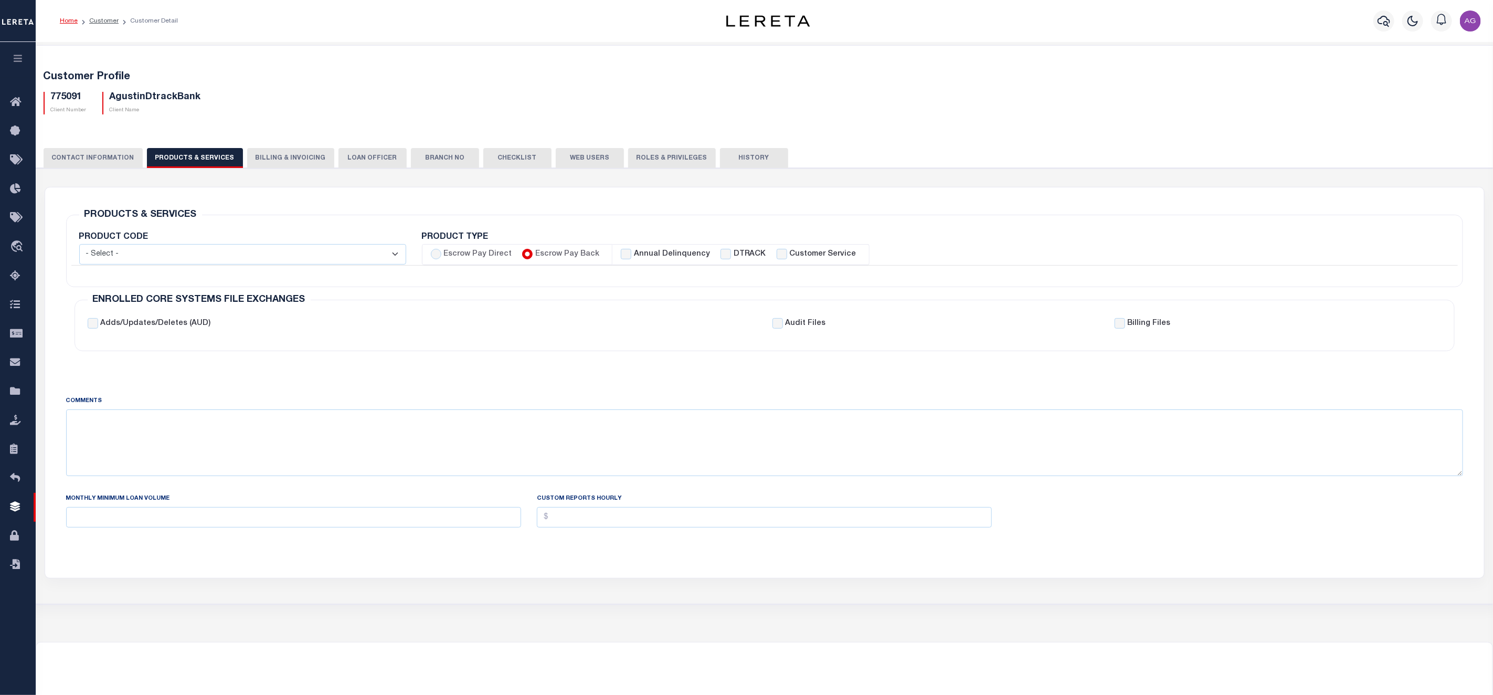
checkbox input "true"
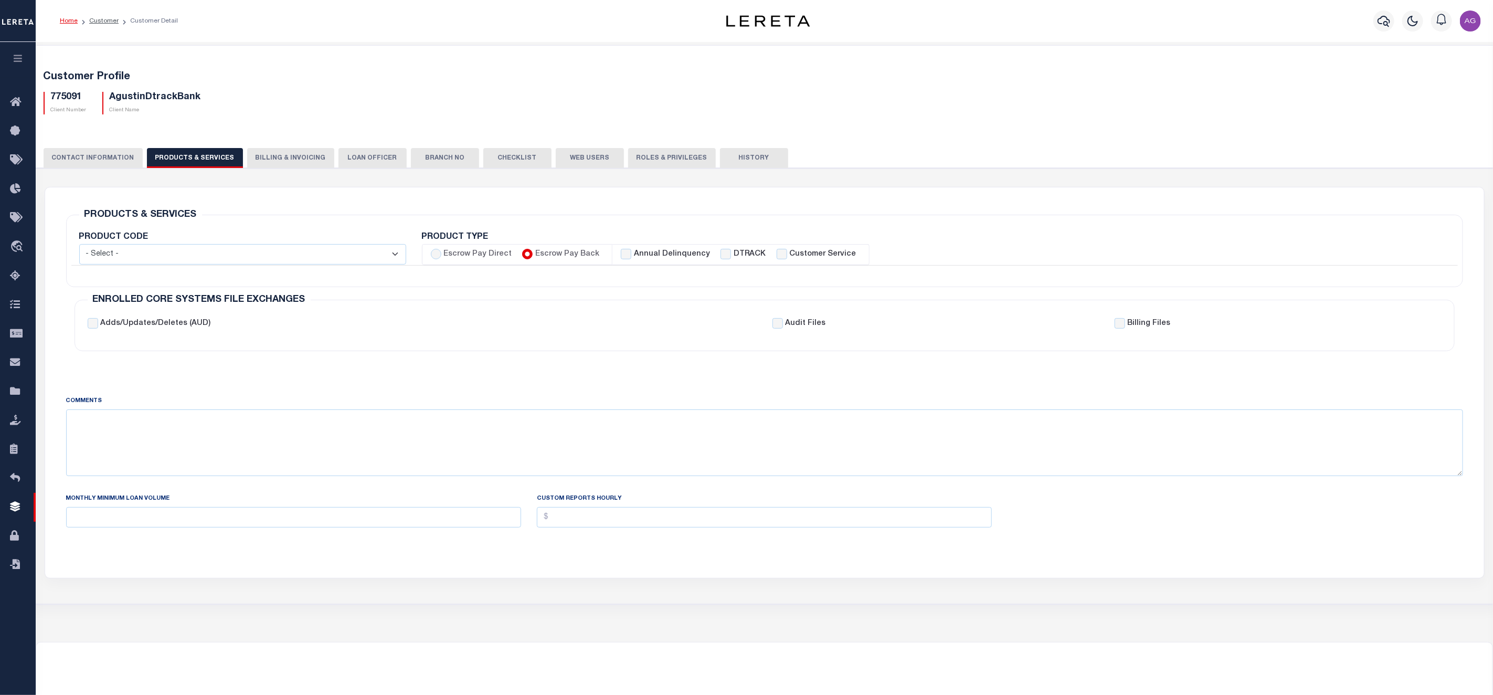
checkbox input "true"
checkbox input "false"
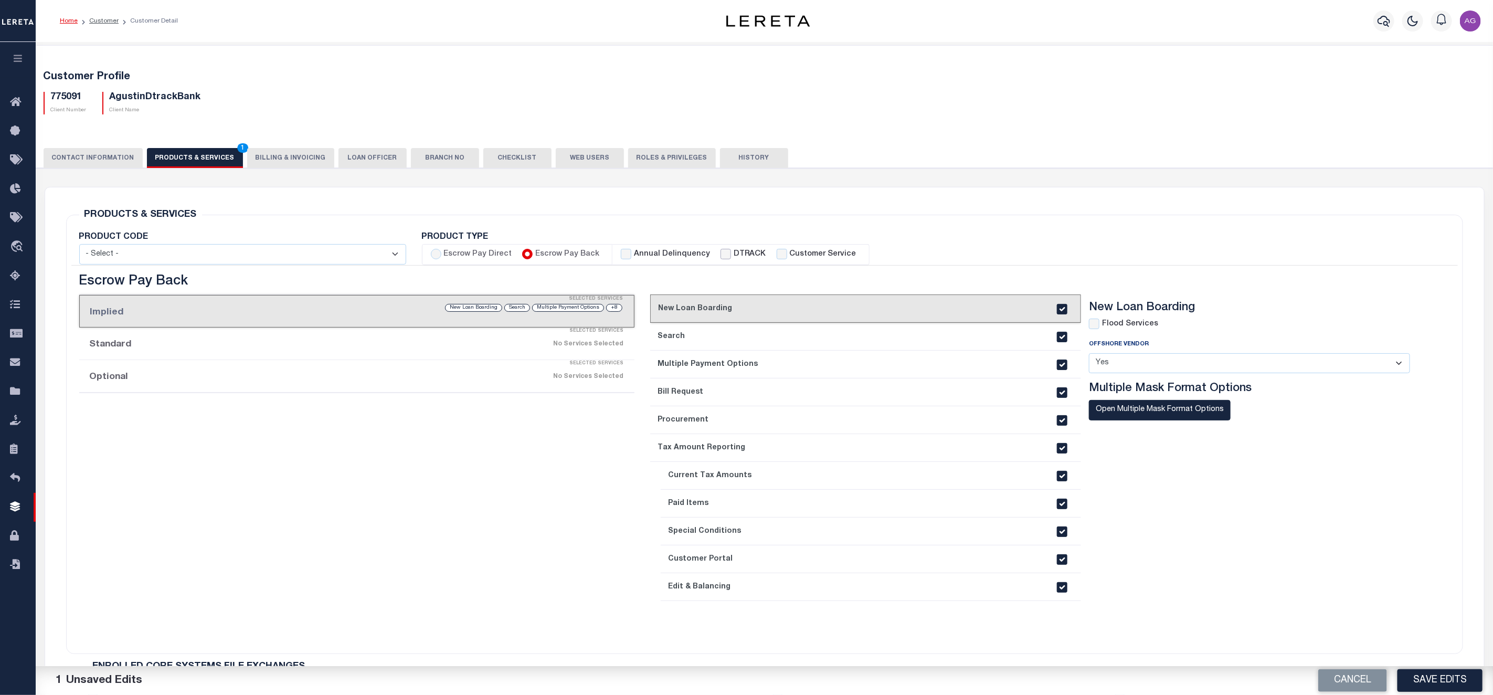
click at [721, 252] on input "DTRACK" at bounding box center [726, 254] width 10 height 10
checkbox input "true"
checkbox input "false"
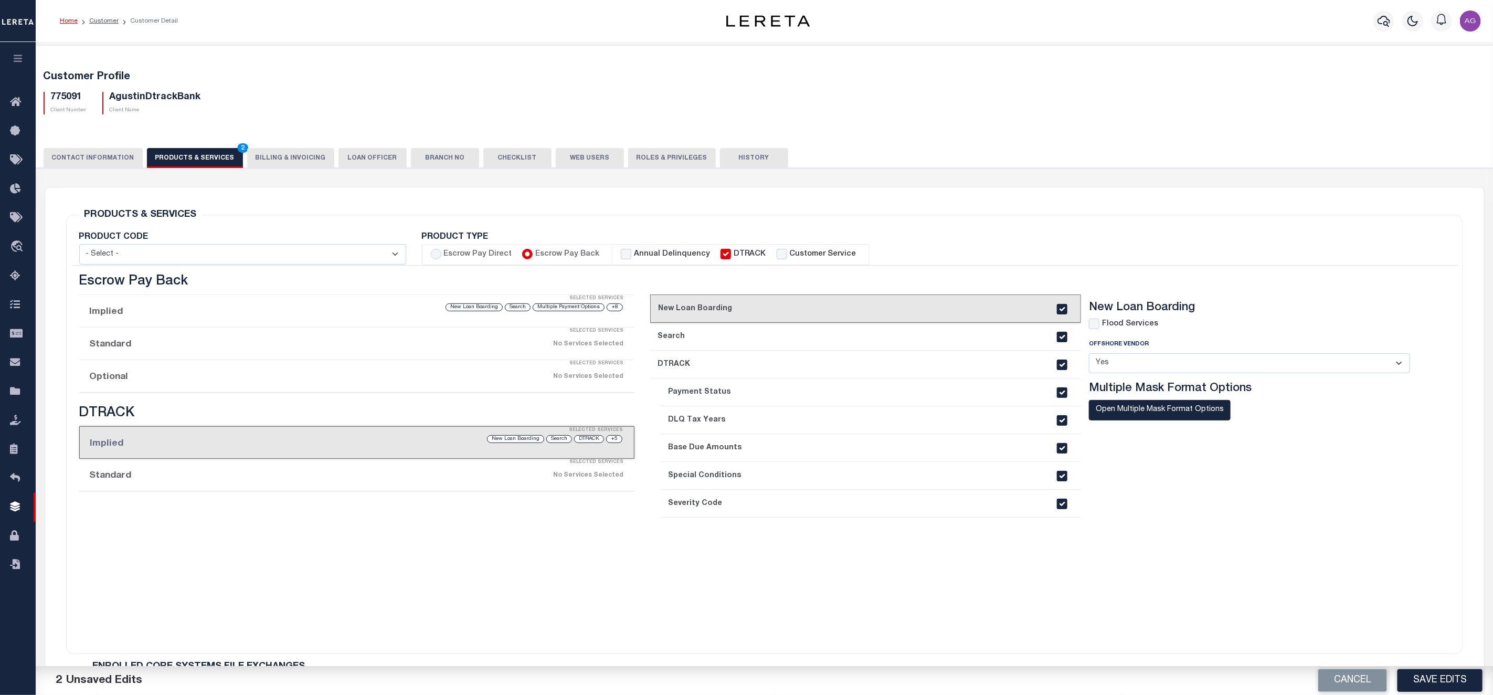
click at [250, 383] on div "No Services Selected" at bounding box center [423, 376] width 401 height 18
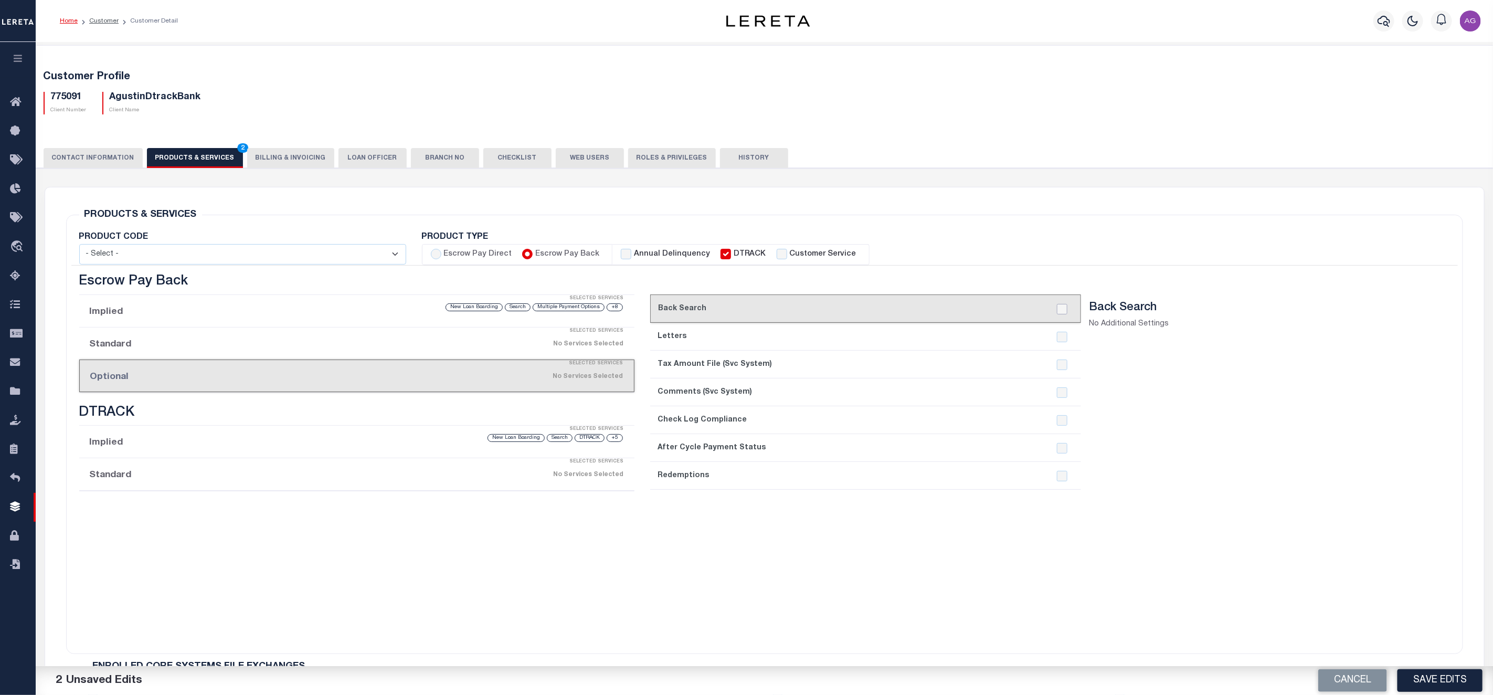
click at [1063, 306] on input "checkbox" at bounding box center [1062, 309] width 10 height 10
checkbox input "true"
click at [1061, 337] on input "checkbox" at bounding box center [1062, 337] width 10 height 10
checkbox input "true"
click at [1062, 364] on input "checkbox" at bounding box center [1062, 365] width 10 height 10
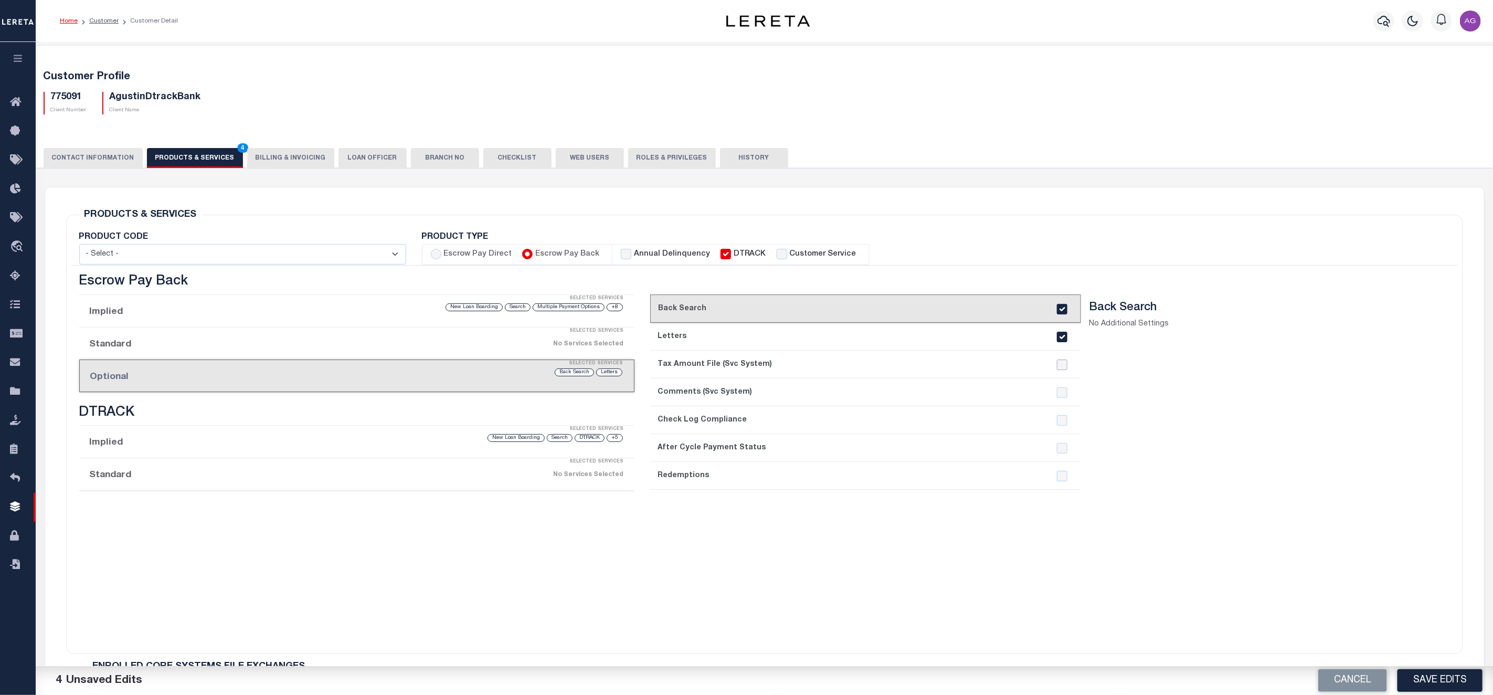
checkbox input "true"
click at [1065, 401] on div at bounding box center [1062, 384] width 20 height 195
click at [1065, 415] on div at bounding box center [1062, 384] width 20 height 195
click at [1061, 435] on div at bounding box center [1062, 384] width 20 height 195
click at [1059, 457] on div at bounding box center [1062, 384] width 20 height 195
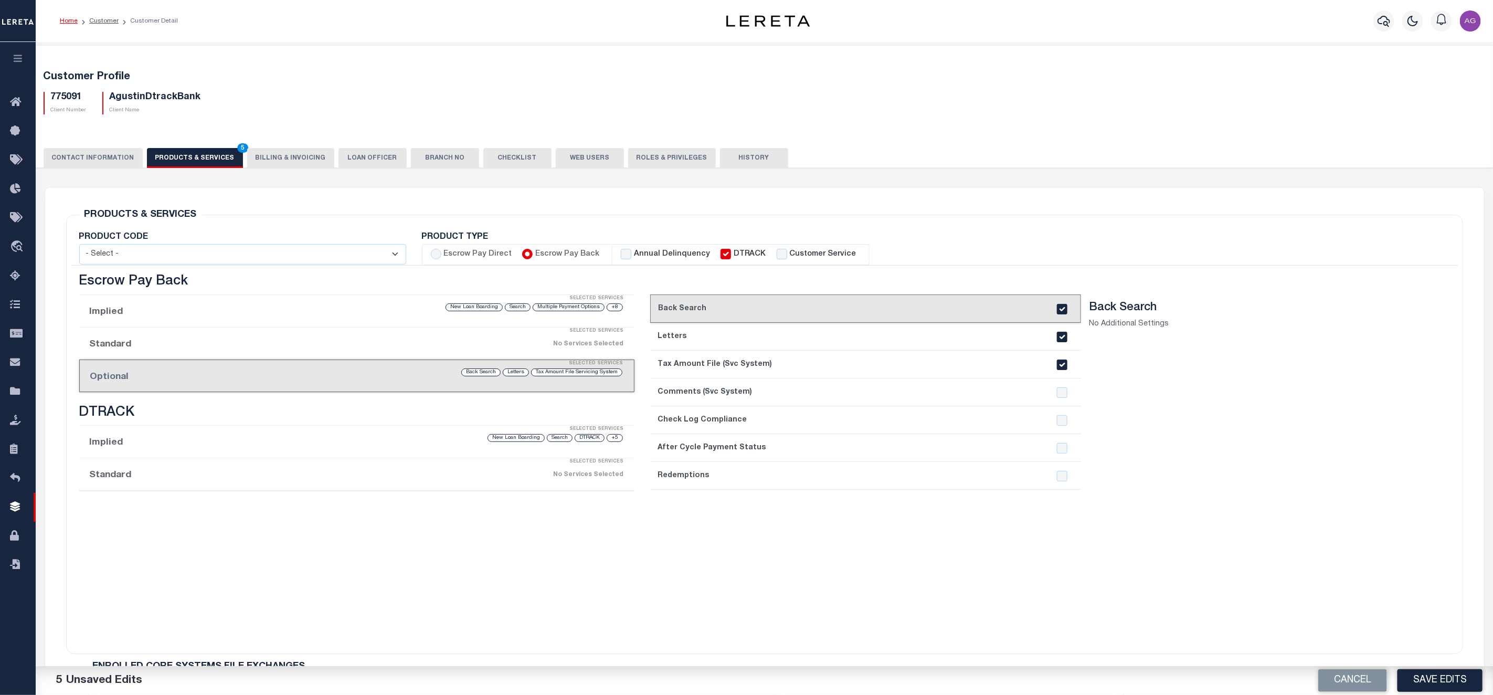
click at [1063, 471] on div at bounding box center [1062, 384] width 20 height 195
click at [178, 482] on li "Standard Selected Services No Services Selected" at bounding box center [356, 474] width 555 height 33
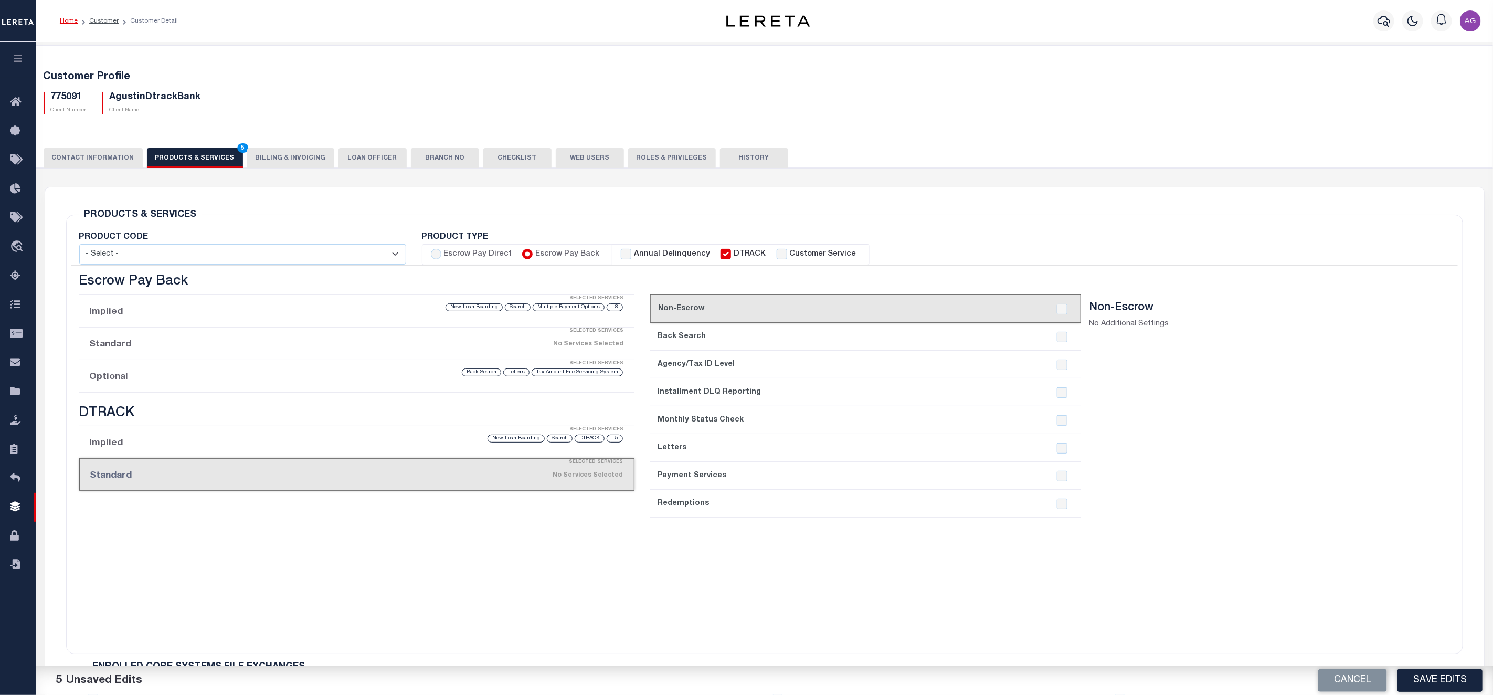
click at [220, 446] on li "Implied Selected Services +5 DTRACK Search New Loan Boarding" at bounding box center [356, 442] width 555 height 33
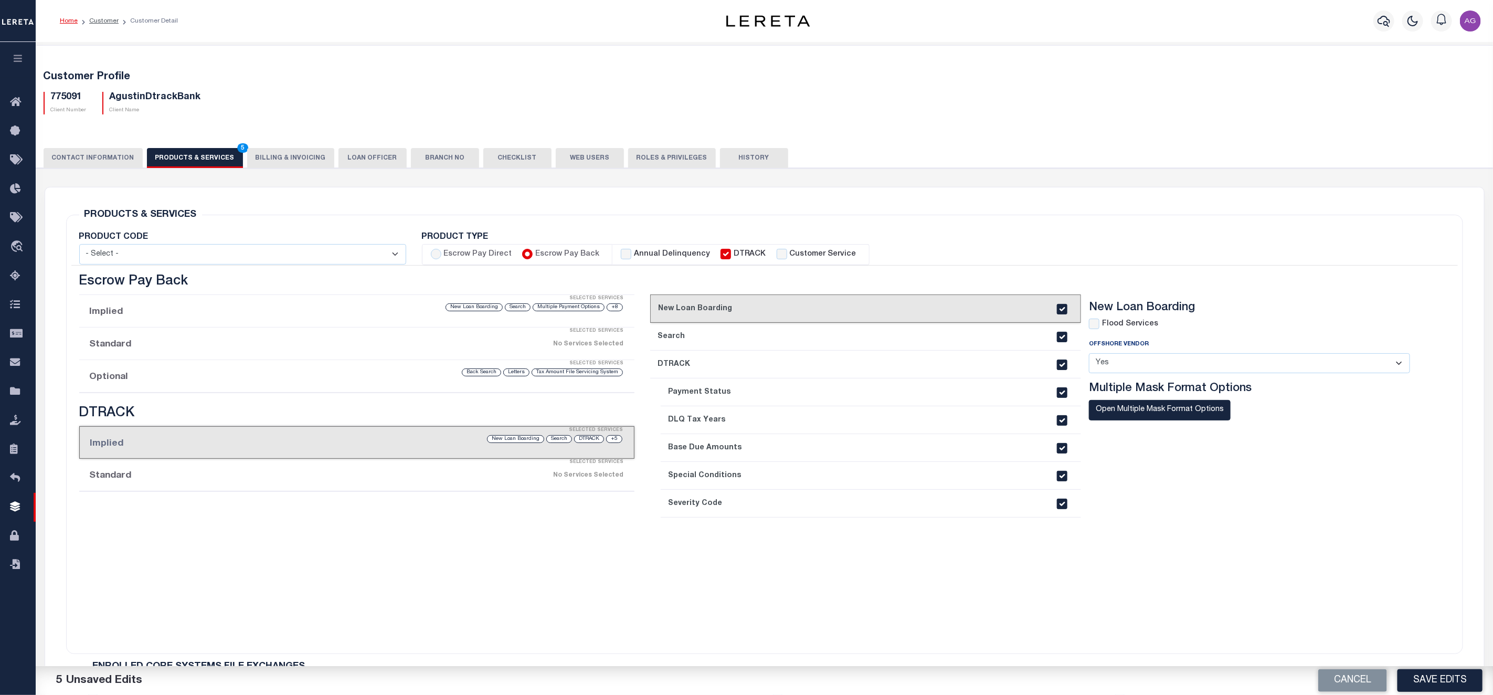
click at [344, 471] on div "Selected Services" at bounding box center [367, 462] width 555 height 21
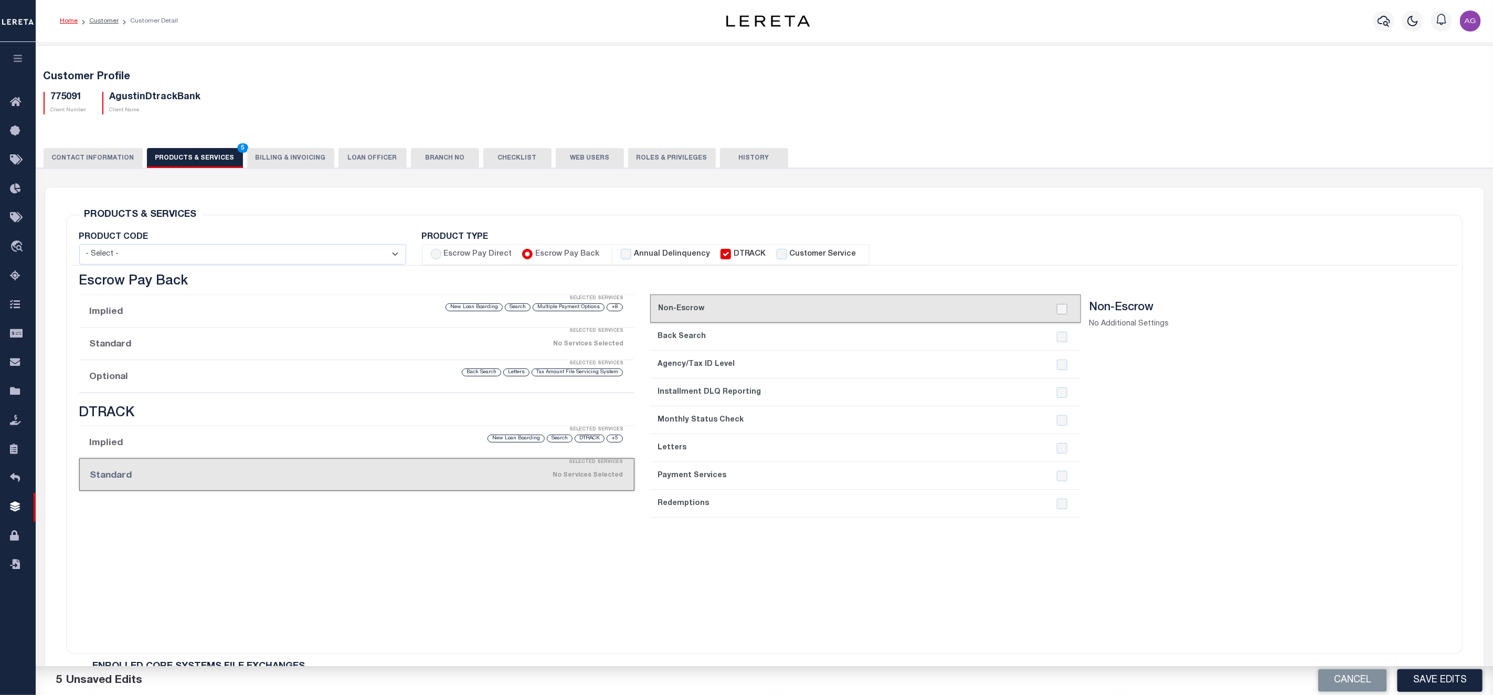
click at [1063, 309] on input "checkbox" at bounding box center [1062, 309] width 10 height 10
checkbox input "true"
click at [1065, 340] on input "checkbox" at bounding box center [1062, 337] width 10 height 10
checkbox input "true"
click at [1065, 369] on input "checkbox" at bounding box center [1062, 365] width 10 height 10
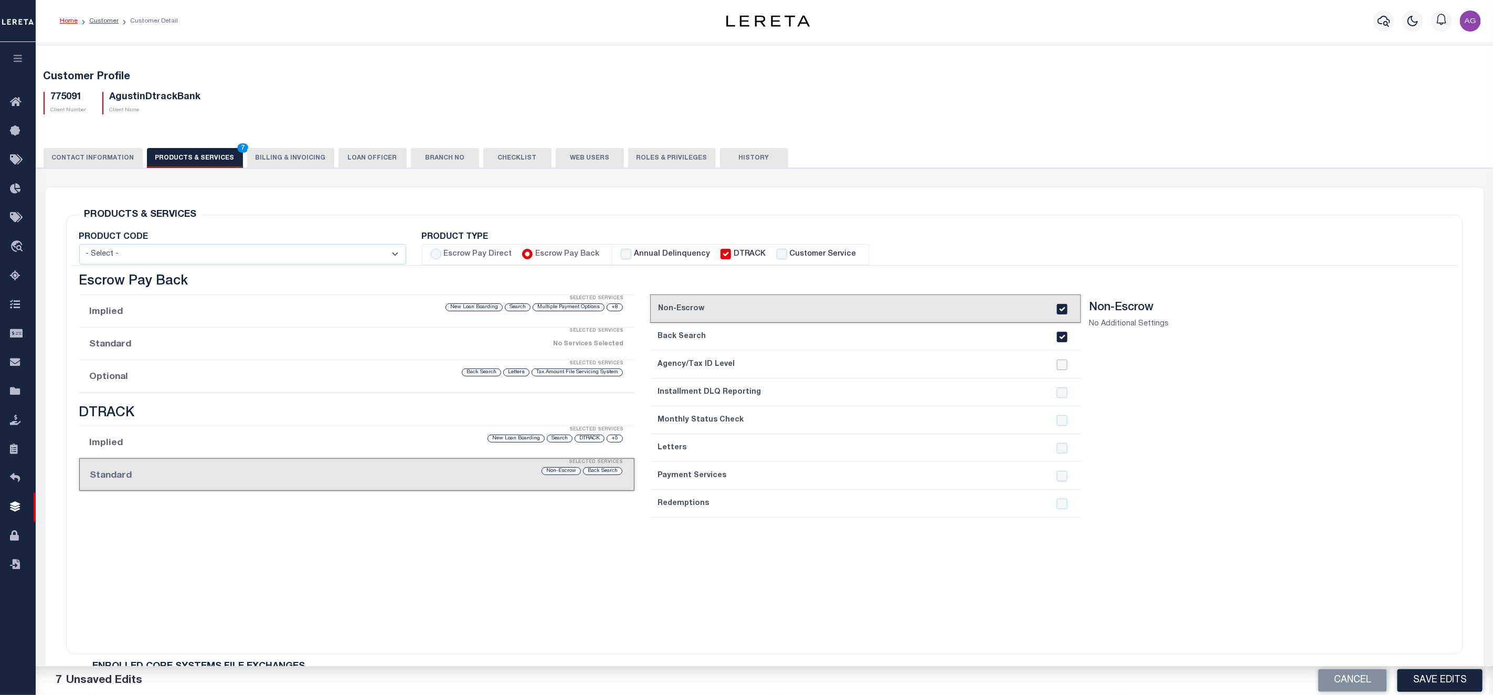
checkbox input "true"
click at [1061, 394] on input "checkbox" at bounding box center [1062, 392] width 10 height 10
checkbox input "true"
click at [1060, 422] on input "checkbox" at bounding box center [1062, 420] width 10 height 10
checkbox input "true"
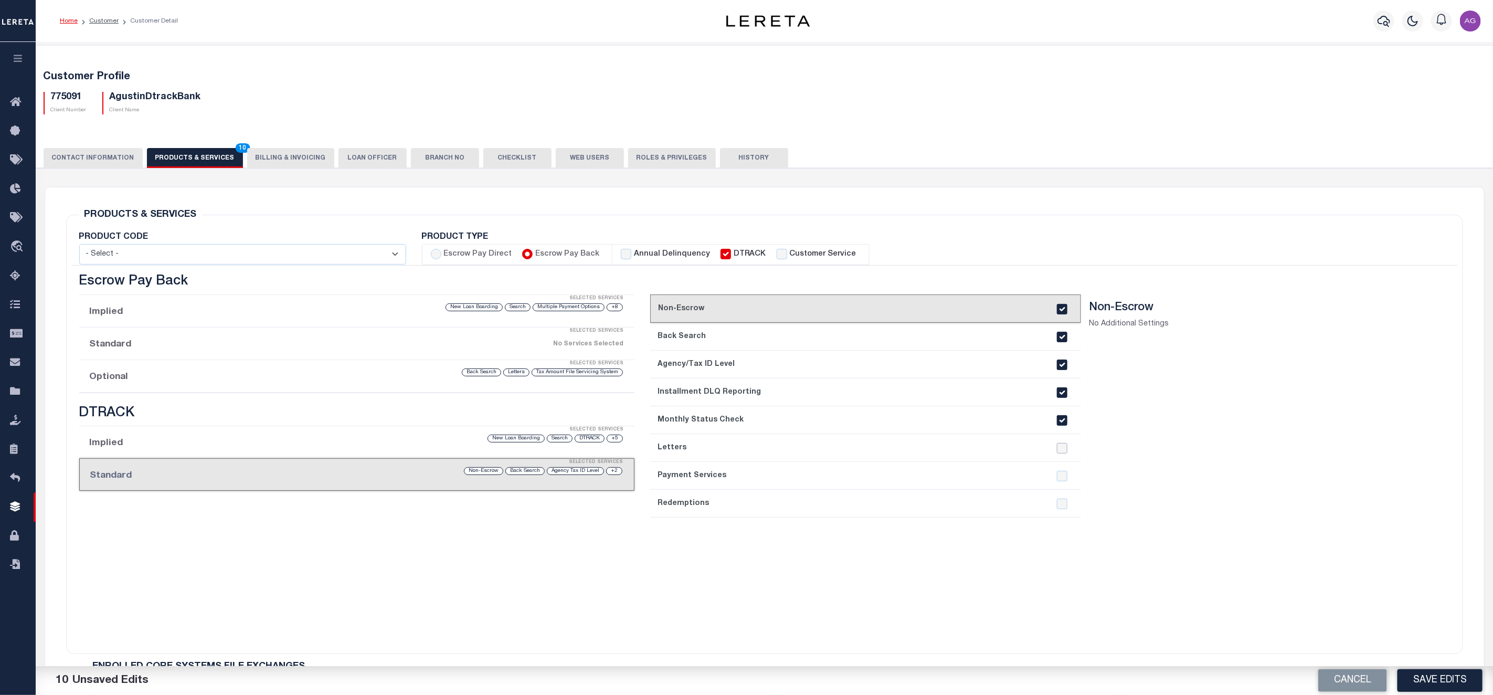
click at [1058, 454] on input "checkbox" at bounding box center [1062, 448] width 10 height 10
checkbox input "true"
click at [1059, 464] on div at bounding box center [1062, 398] width 20 height 223
click at [1061, 476] on input "checkbox" at bounding box center [1062, 476] width 10 height 10
checkbox input "true"
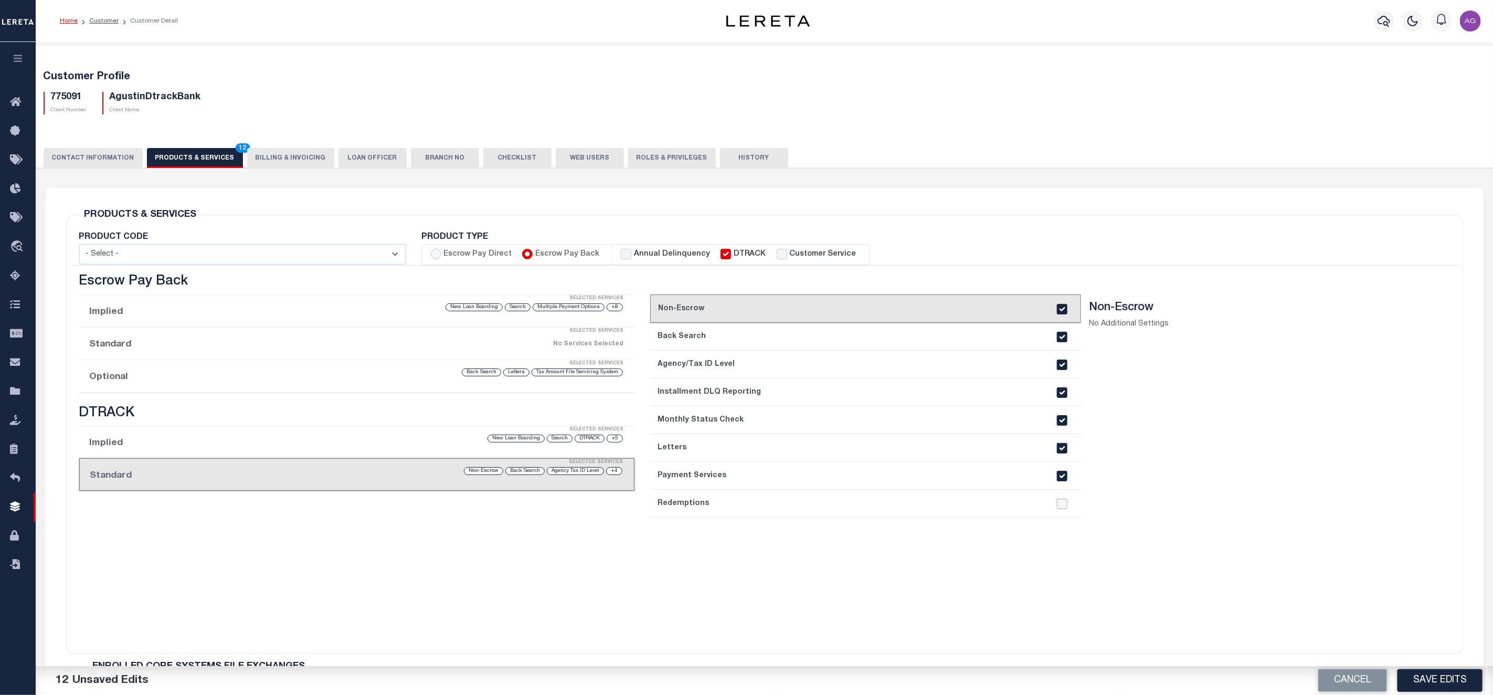
click at [1057, 507] on input "checkbox" at bounding box center [1062, 504] width 10 height 10
checkbox input "true"
click at [400, 449] on li "Implied Selected Services +5 DTRACK Search New Loan Boarding" at bounding box center [356, 442] width 555 height 33
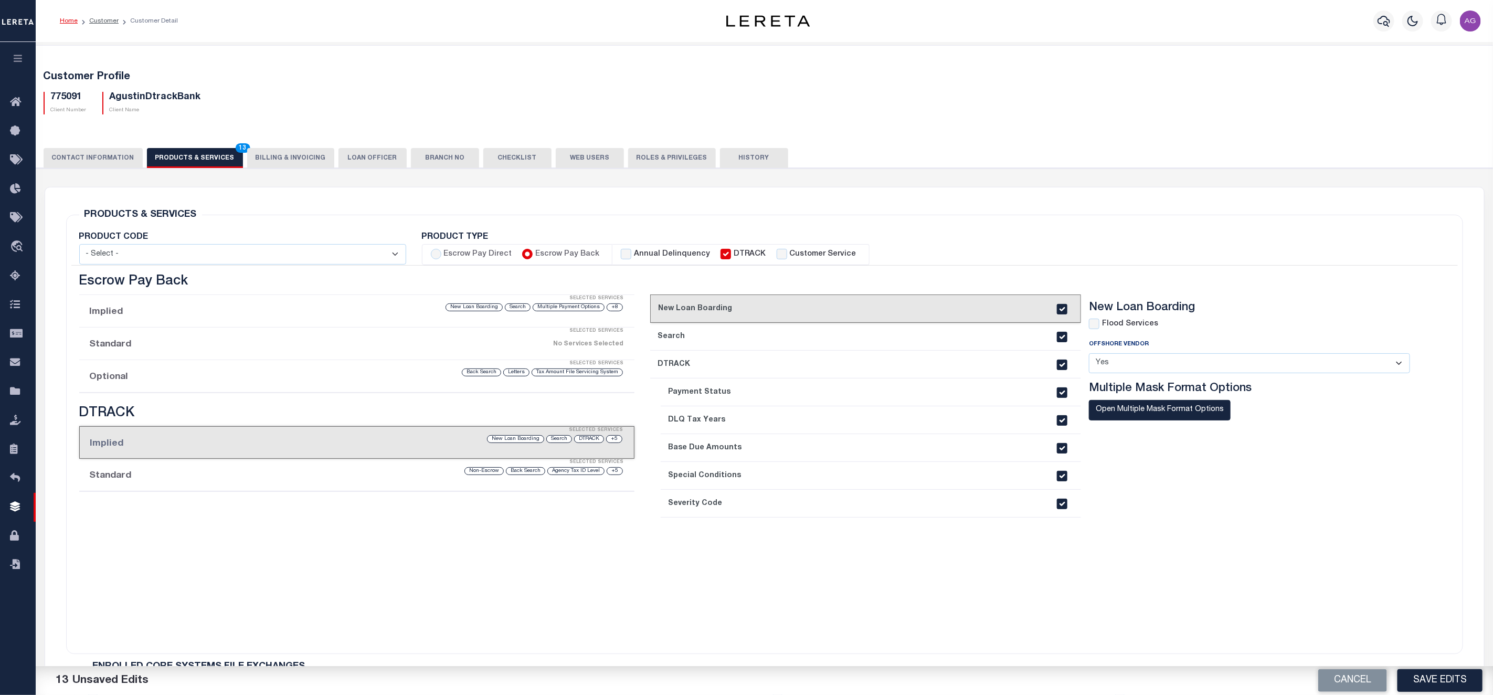
click at [317, 369] on div "Selected Services" at bounding box center [367, 363] width 555 height 21
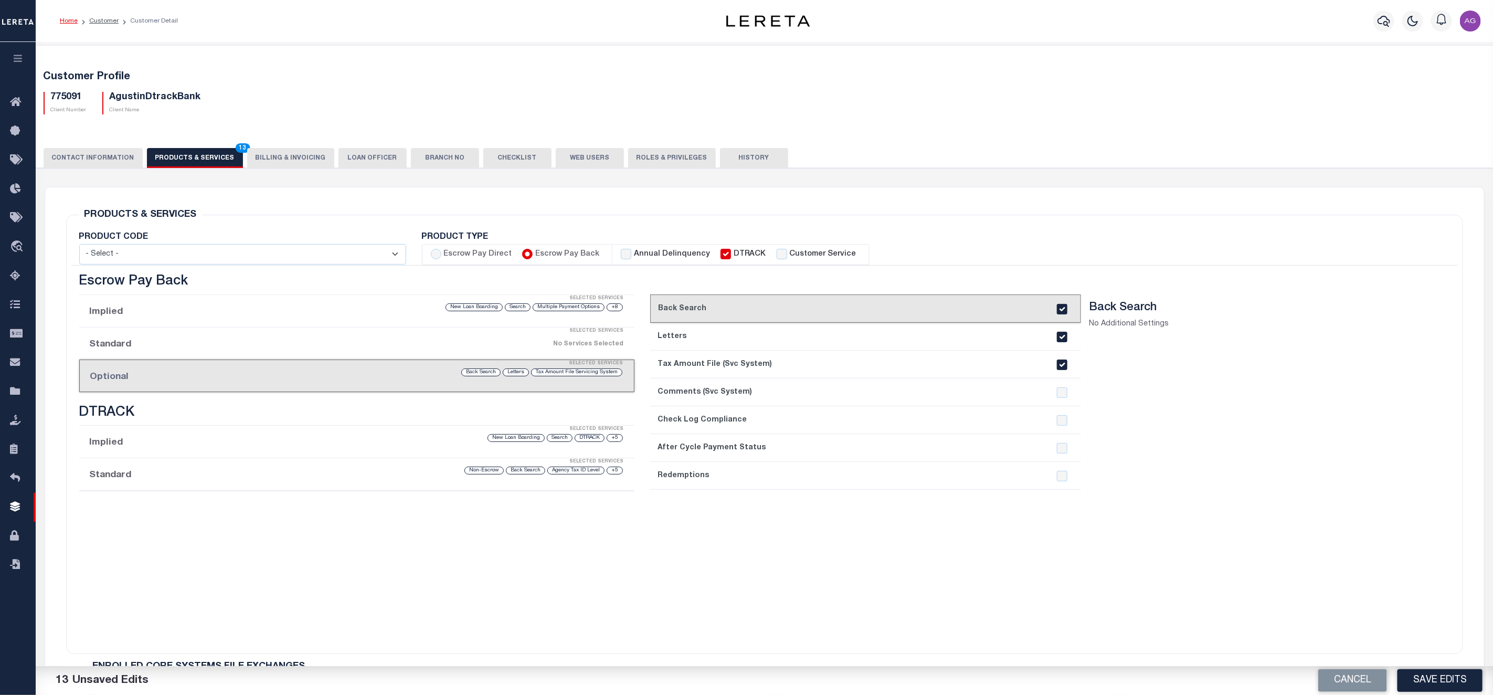
click at [320, 356] on div "Selected Services" at bounding box center [367, 363] width 554 height 21
click at [324, 471] on div "Selected Services" at bounding box center [367, 461] width 555 height 21
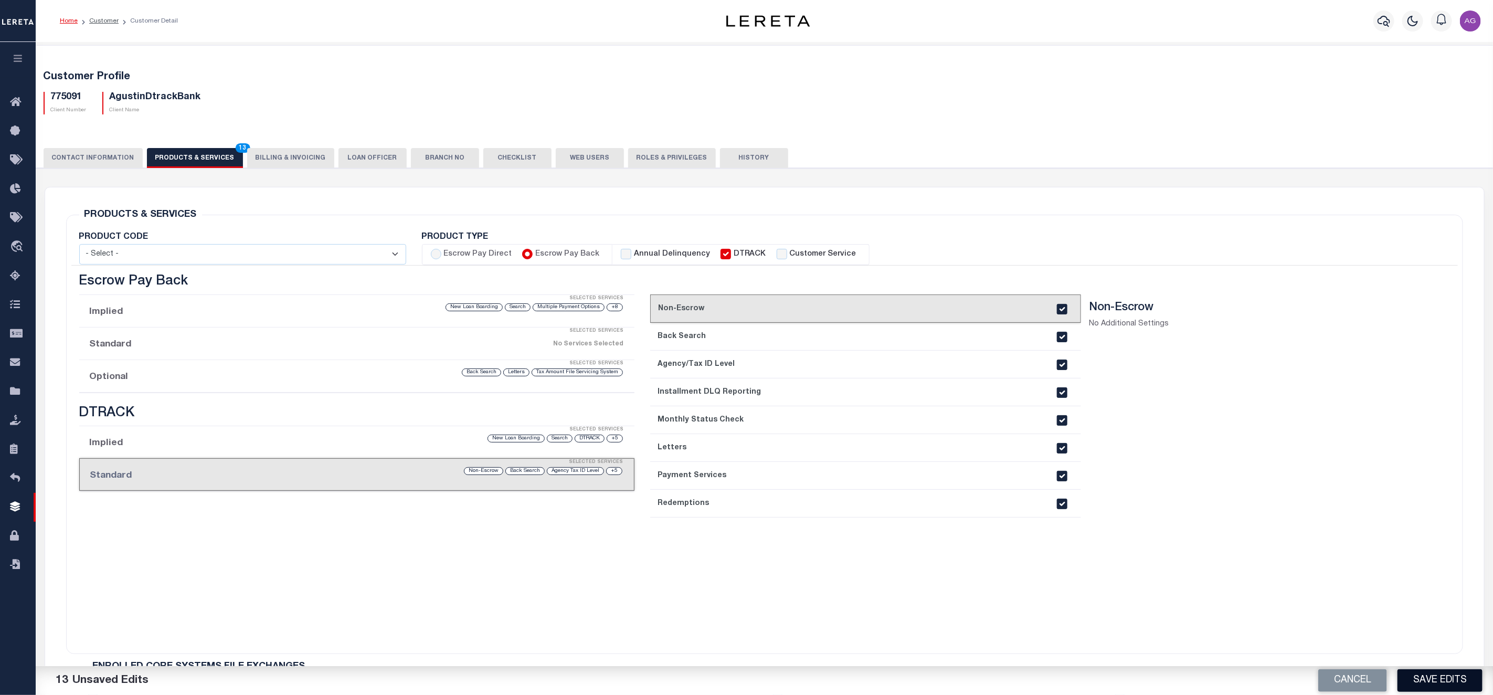
click at [1427, 685] on button "Save Edits" at bounding box center [1440, 680] width 85 height 23
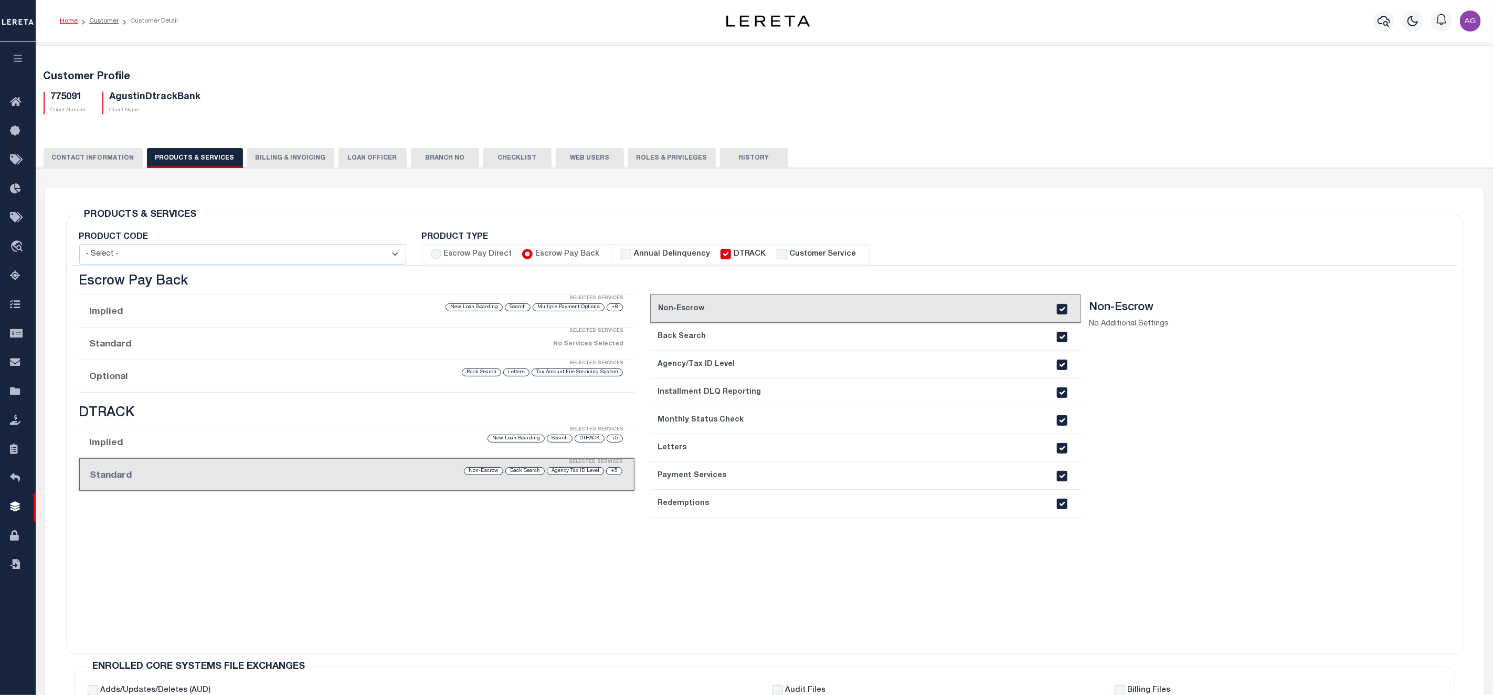
click at [356, 158] on button "LOAN OFFICER" at bounding box center [373, 158] width 68 height 20
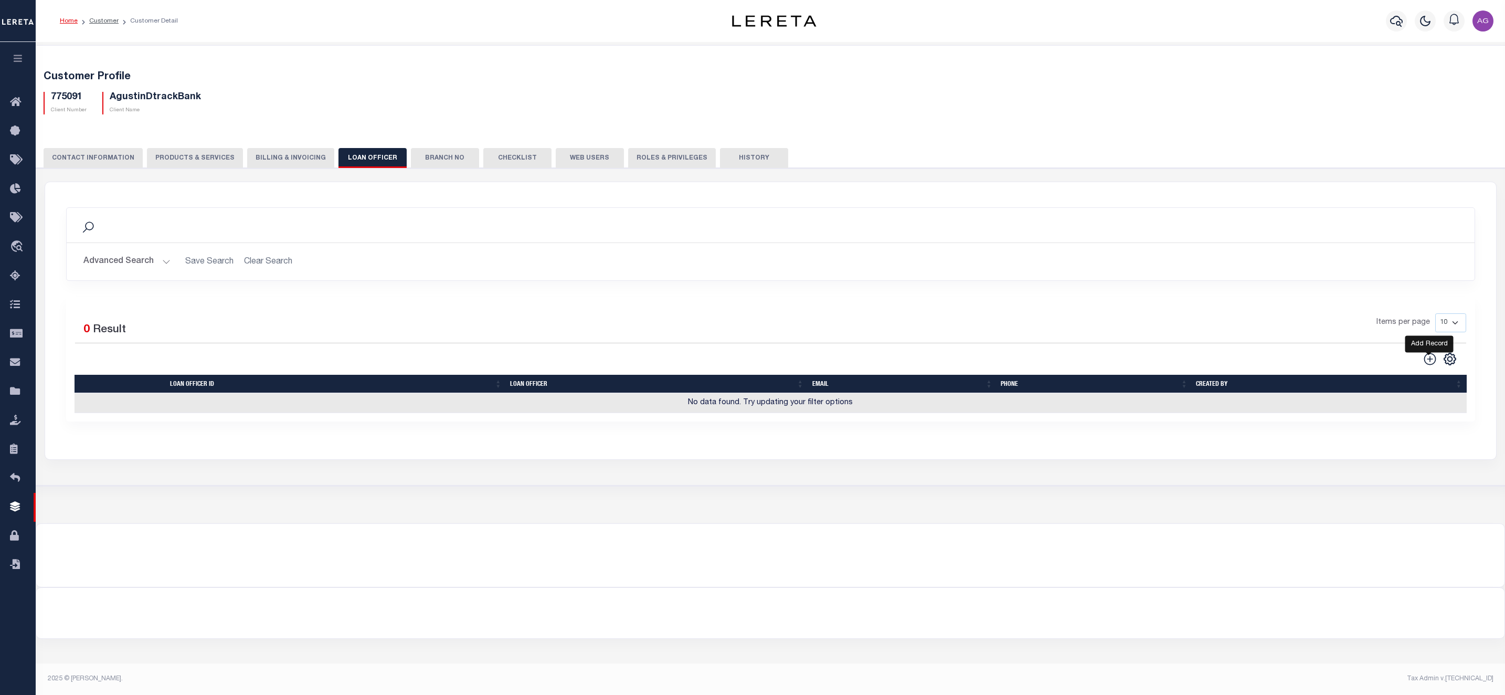
click at [1432, 366] on icon at bounding box center [1431, 359] width 14 height 14
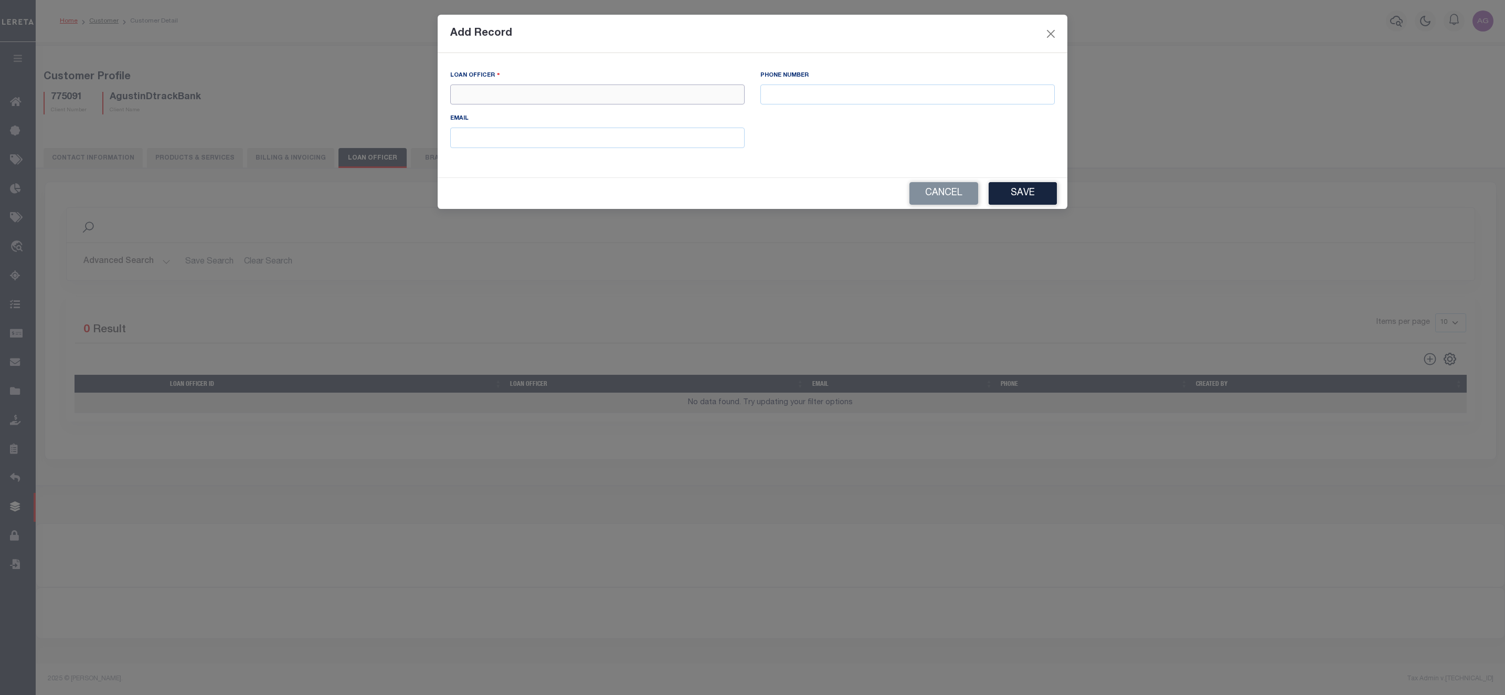
click at [505, 98] on input "text" at bounding box center [597, 95] width 294 height 20
type input "[PERSON_NAME]"
click at [1007, 189] on button "Save" at bounding box center [1023, 193] width 68 height 23
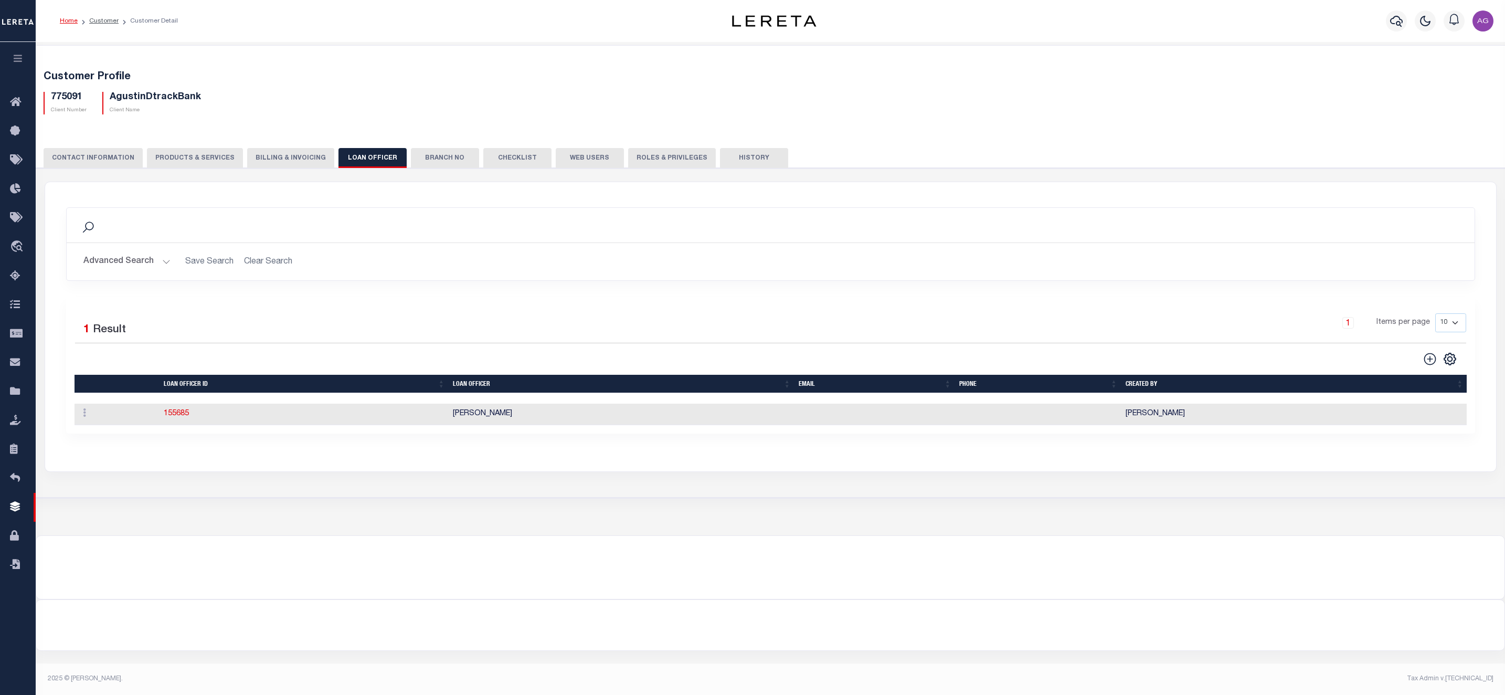
click at [428, 164] on button "Branch No" at bounding box center [445, 158] width 68 height 20
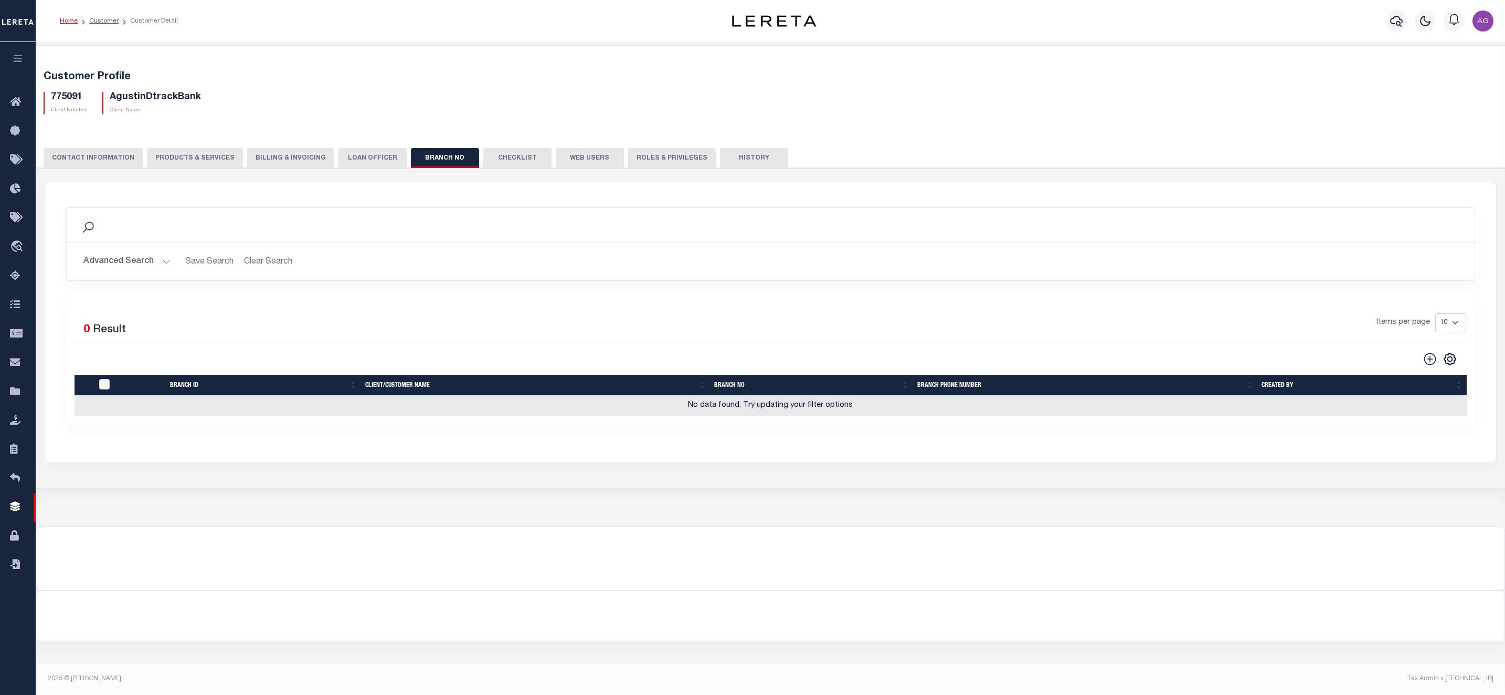
click at [505, 171] on div "CLIENT NUMBER - Self Parent - 1011 1012 1013 1014 1016 1017 1018 1019 1035 1036…" at bounding box center [771, 328] width 1480 height 321
click at [575, 148] on button "Web Users" at bounding box center [590, 158] width 68 height 20
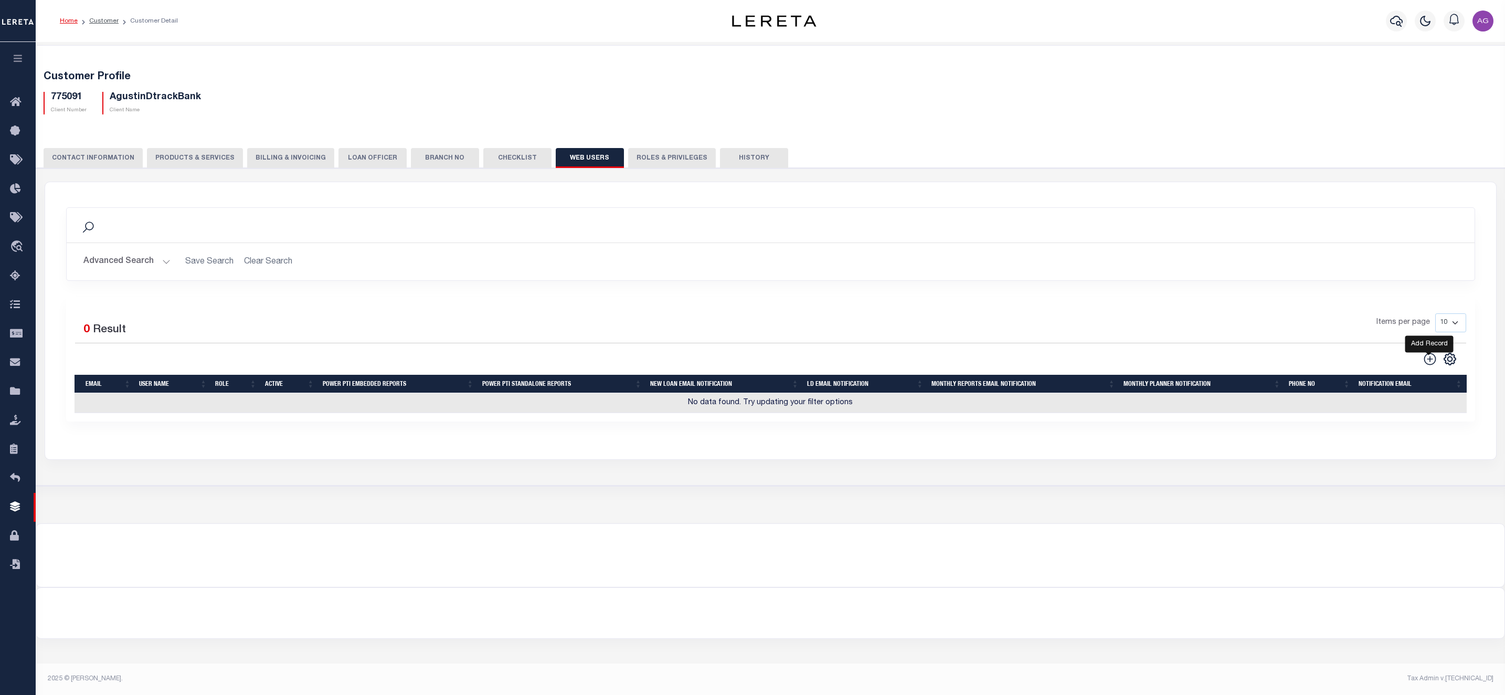
click at [1428, 366] on icon at bounding box center [1431, 359] width 14 height 14
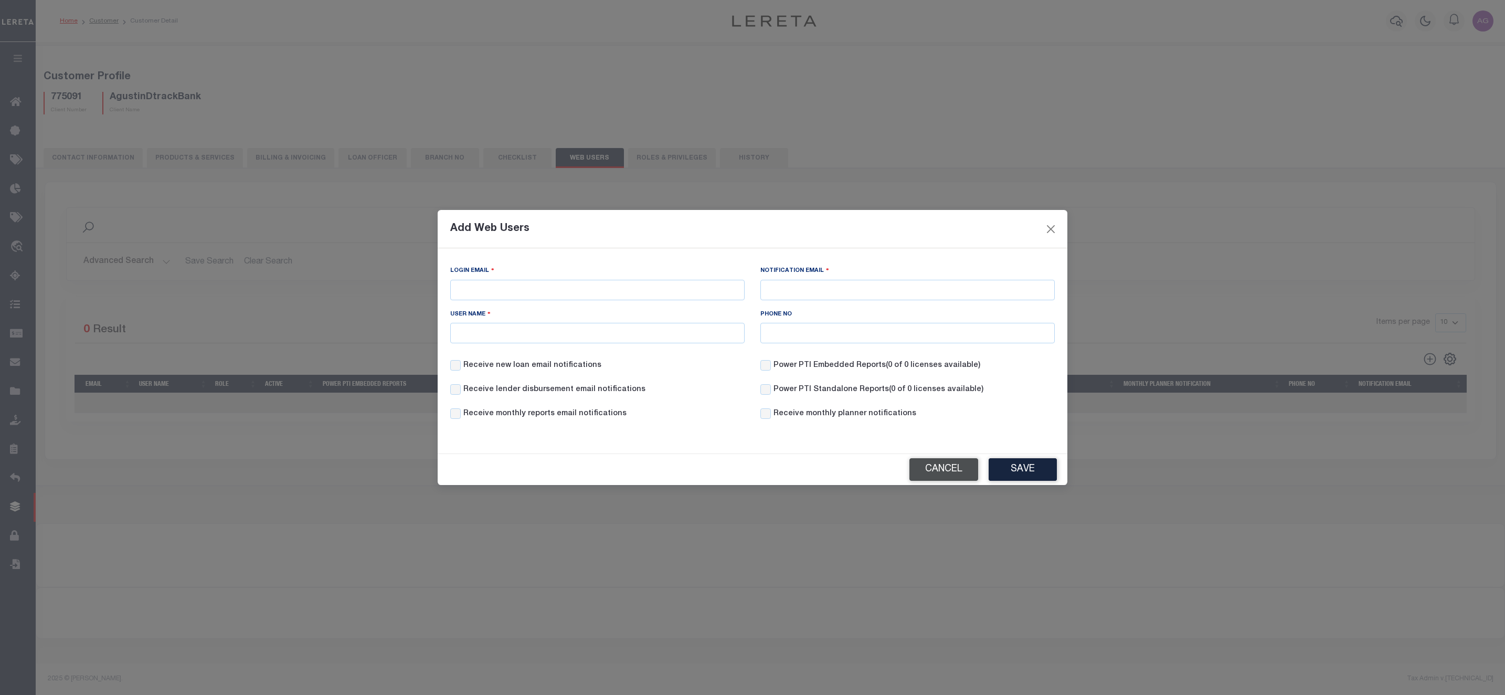
click at [945, 460] on button "Cancel" at bounding box center [944, 469] width 69 height 23
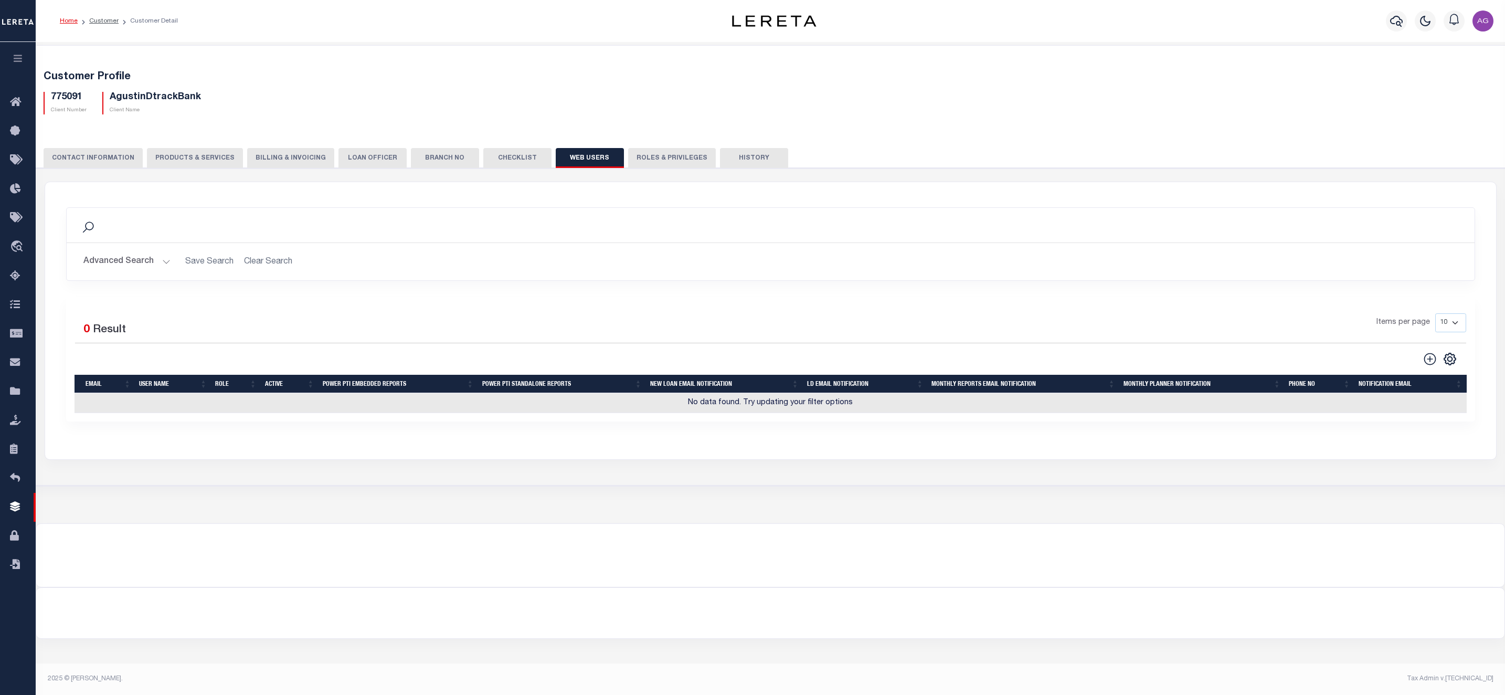
click at [628, 163] on button "Roles & Privileges" at bounding box center [672, 158] width 88 height 20
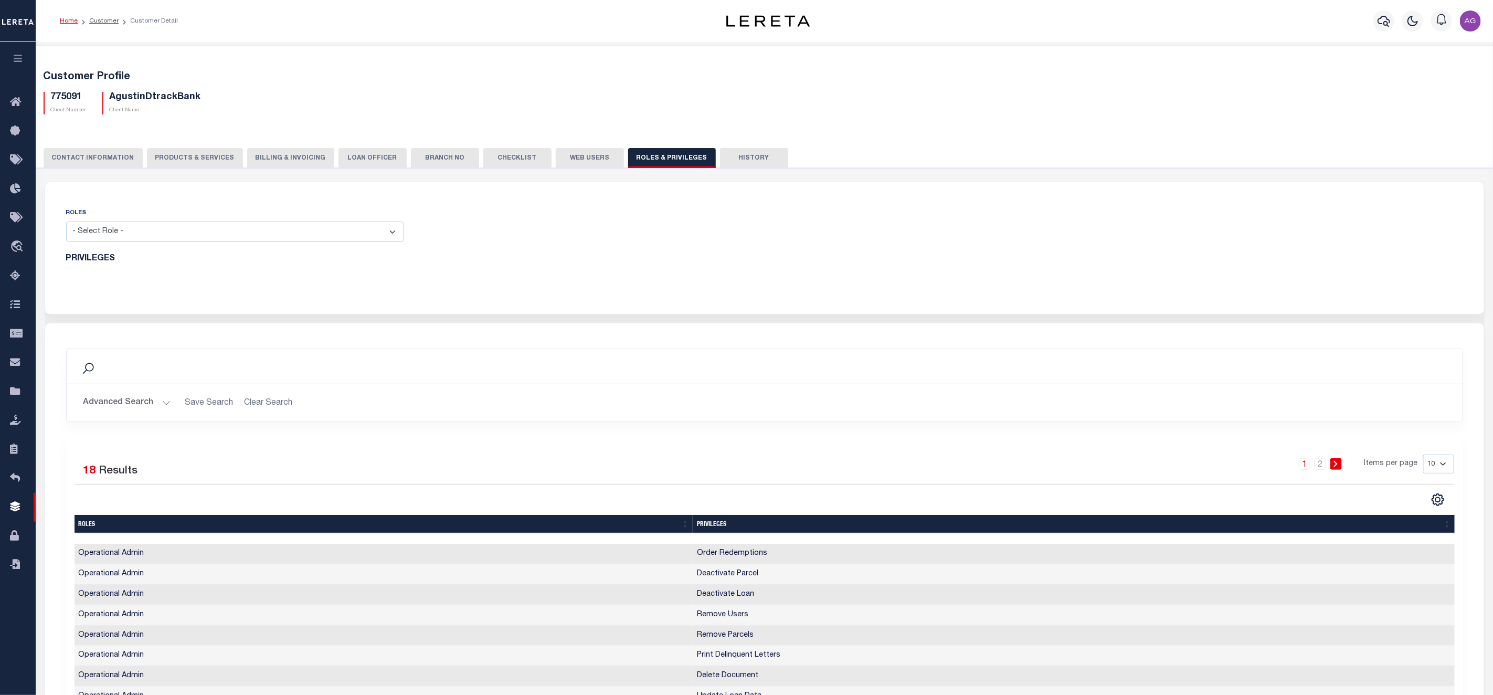
click at [558, 164] on button "Web Users" at bounding box center [590, 158] width 68 height 20
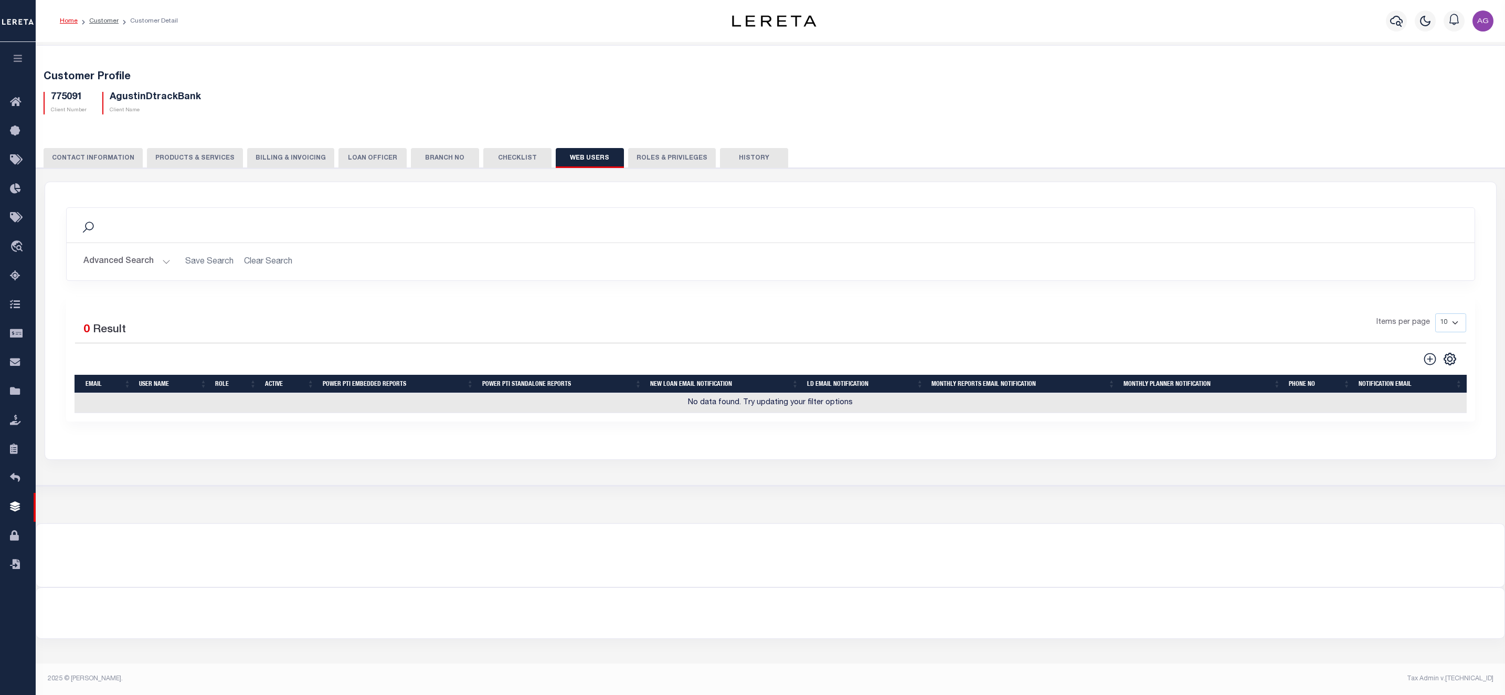
click at [287, 160] on button "Billing & Invoicing" at bounding box center [290, 158] width 87 height 20
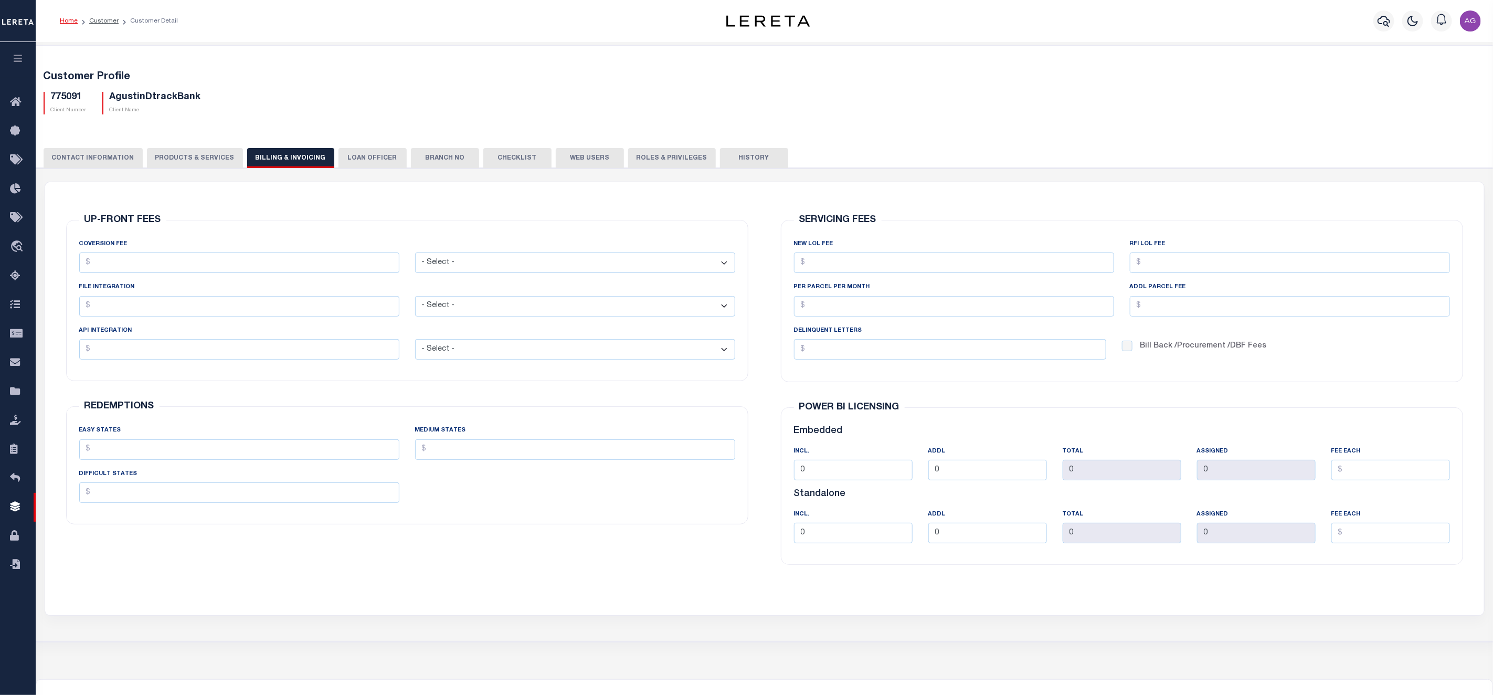
click at [191, 163] on button "PRODUCTS & SERVICES" at bounding box center [195, 158] width 96 height 20
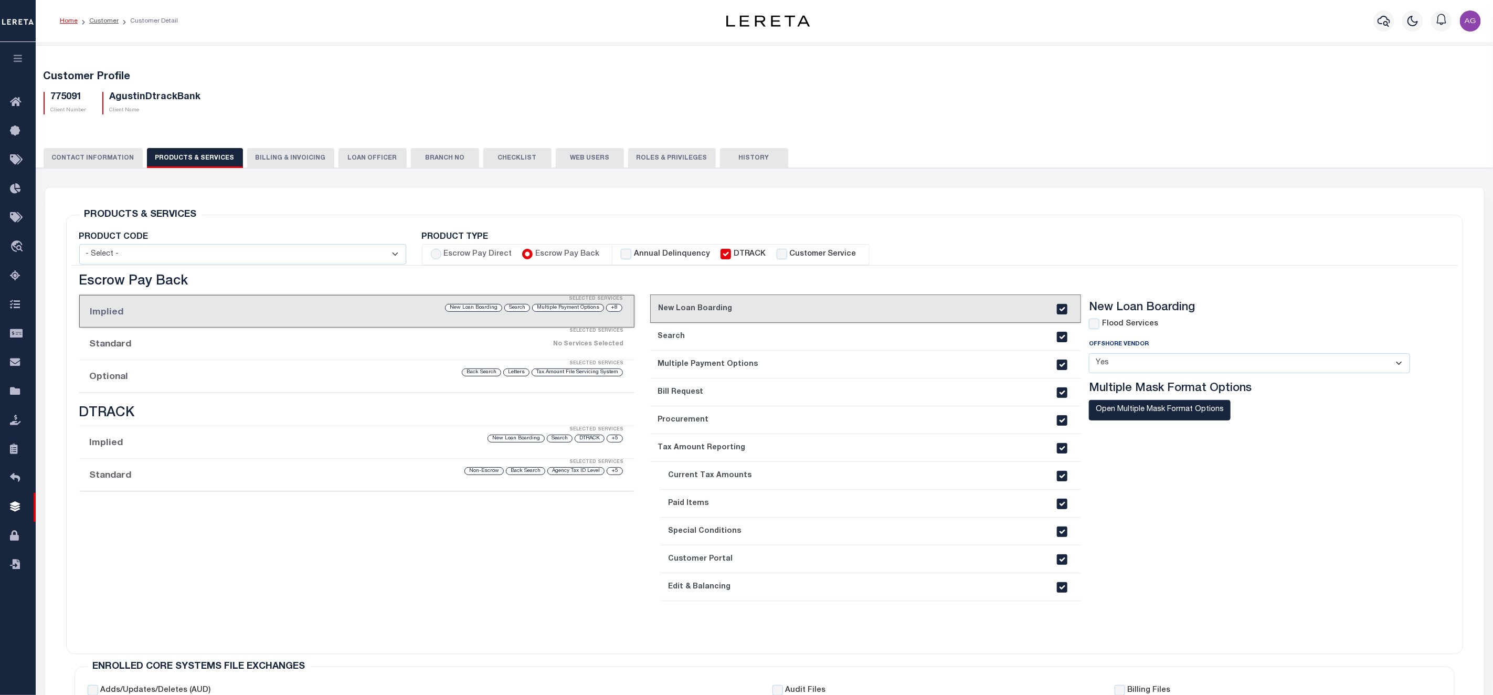
click at [96, 172] on div "CLIENT NUMBER - Self Parent - 1011 1012 1013 1014 1016 1017 1018 1019 1035 1036…" at bounding box center [765, 570] width 1468 height 804
click at [59, 509] on span "Customer Profile" at bounding box center [76, 507] width 91 height 29
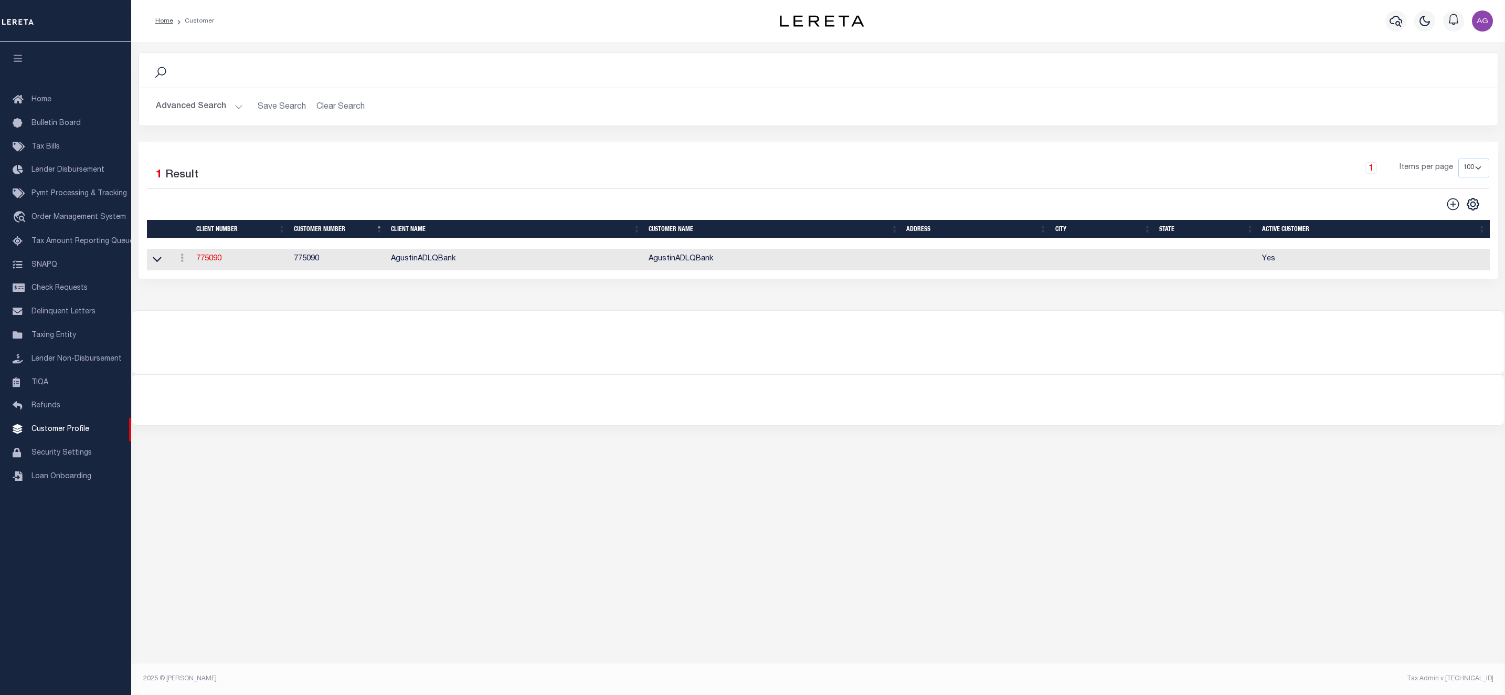
click at [215, 115] on button "Advanced Search" at bounding box center [199, 107] width 87 height 20
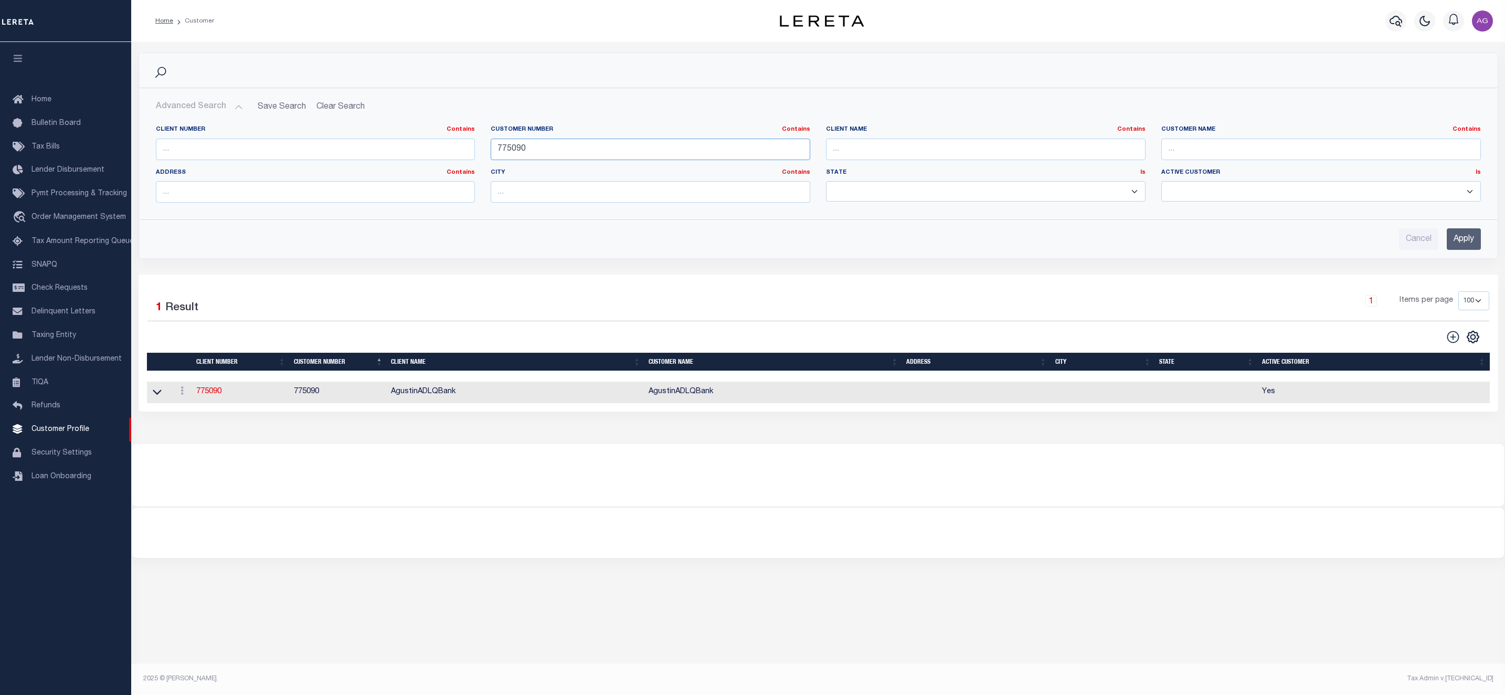
drag, startPoint x: 536, startPoint y: 151, endPoint x: 545, endPoint y: 153, distance: 9.2
click at [545, 153] on input "775090" at bounding box center [651, 150] width 320 height 22
type input "775091"
click at [1470, 234] on input "Apply" at bounding box center [1464, 239] width 34 height 22
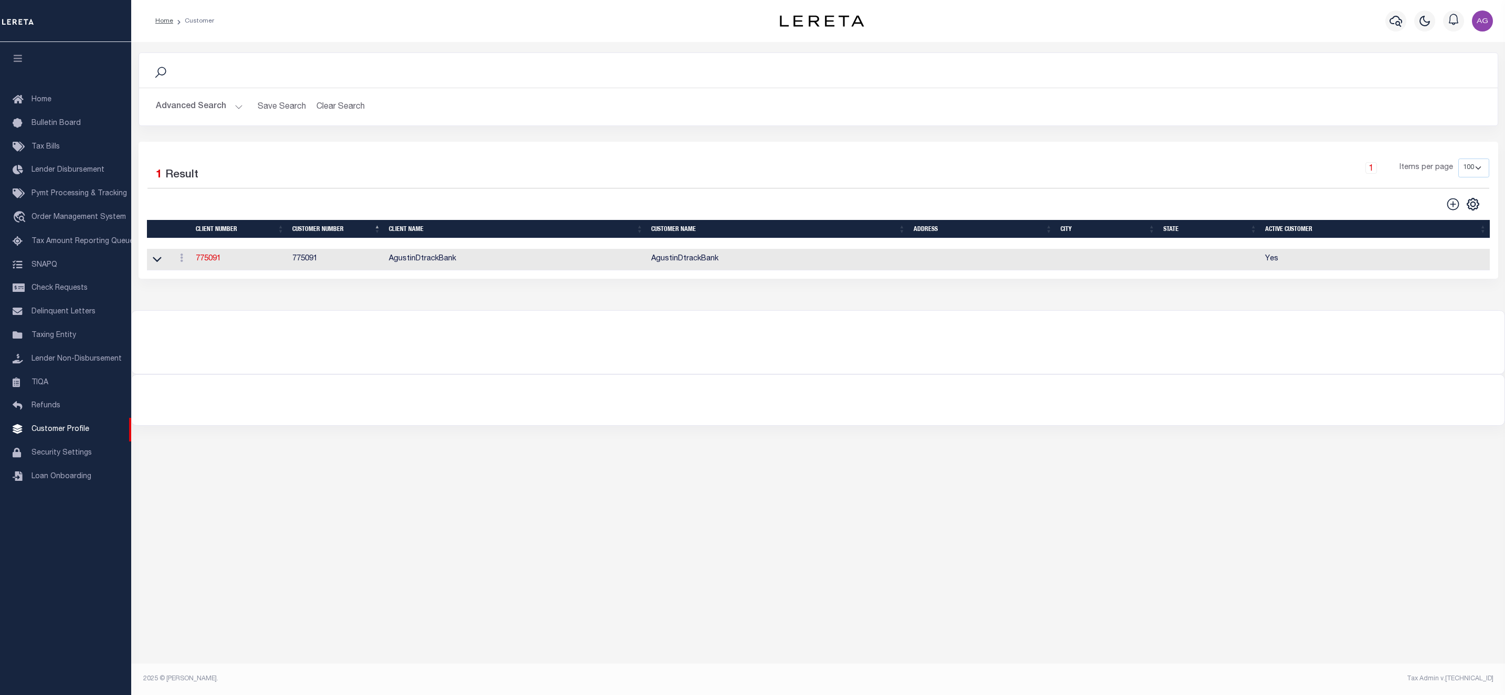
click at [1468, 212] on div "Selected 1 Result 1 Items per page 100 200 400" at bounding box center [818, 185] width 1359 height 53
